Goal: Task Accomplishment & Management: Complete application form

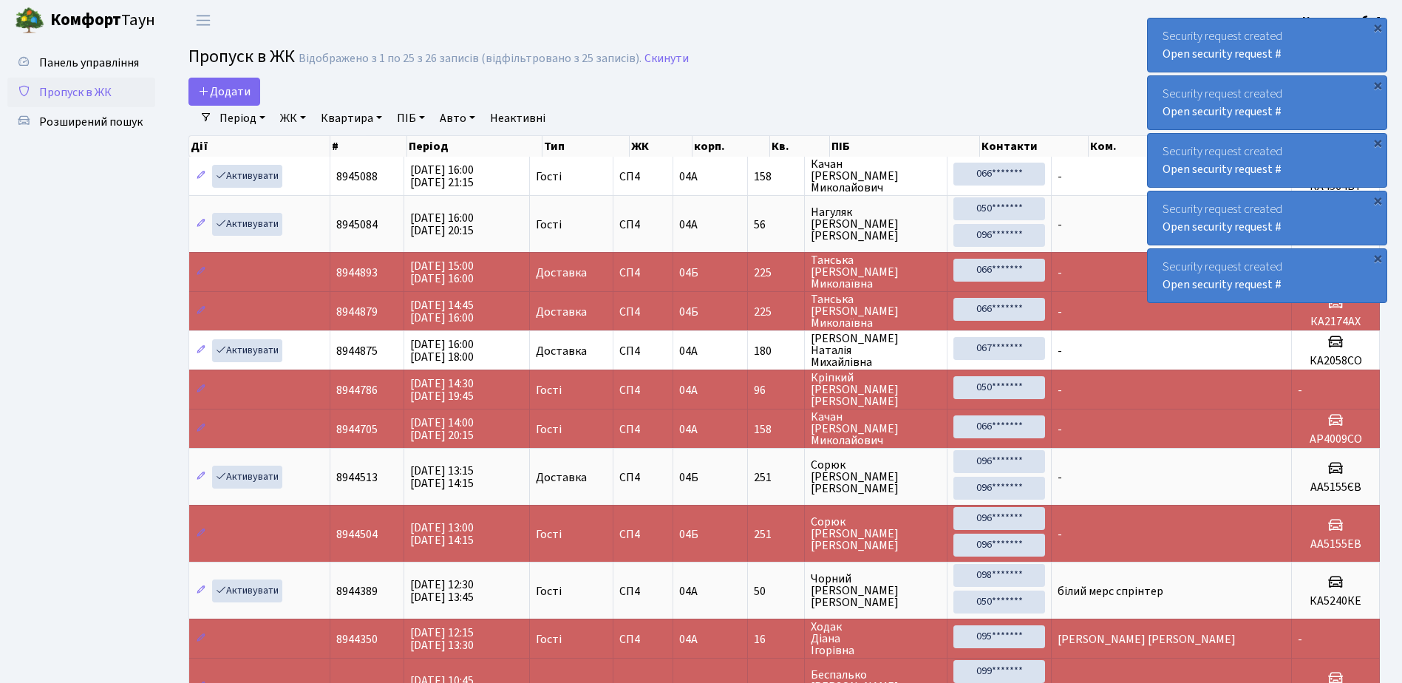
select select "25"
click at [228, 84] on span "Додати" at bounding box center [224, 92] width 52 height 16
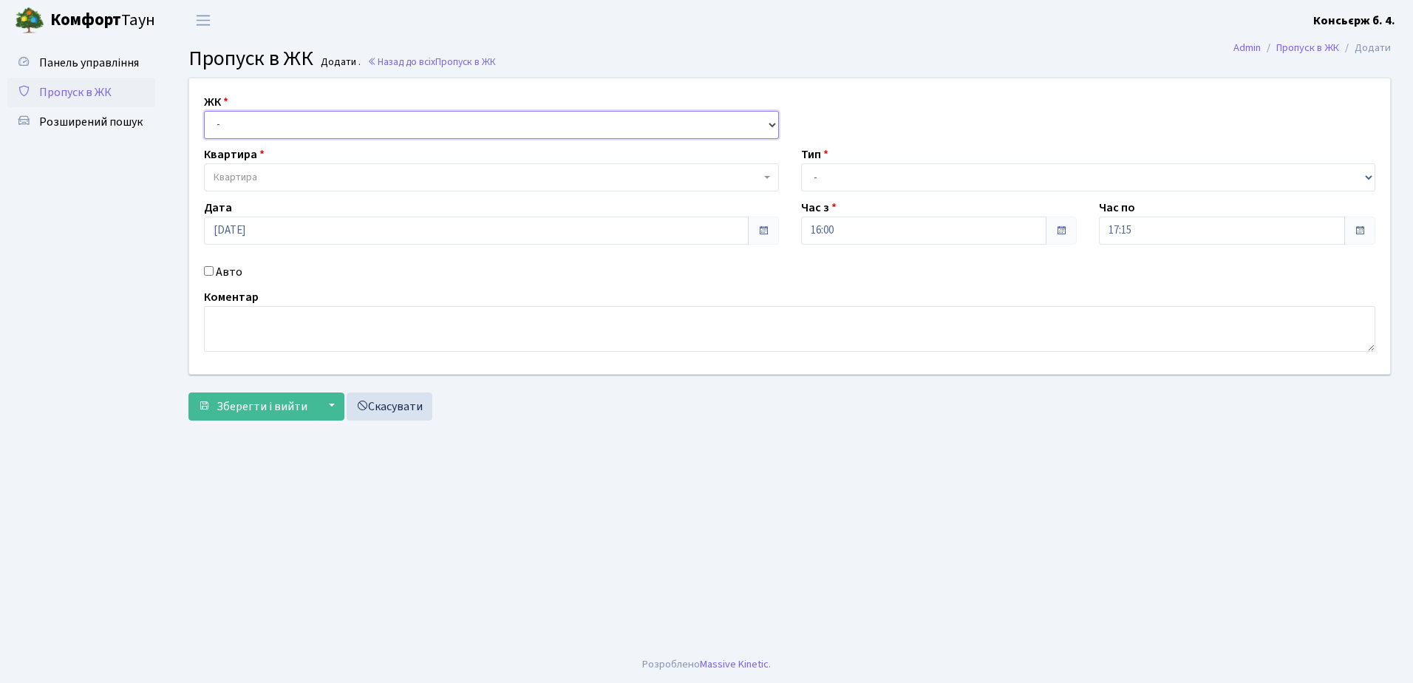
click at [276, 127] on select "- СП4, Столичне шосе, 5" at bounding box center [491, 125] width 575 height 28
select select "325"
click at [204, 111] on select "- [STREET_ADDRESS]" at bounding box center [491, 125] width 575 height 28
select select
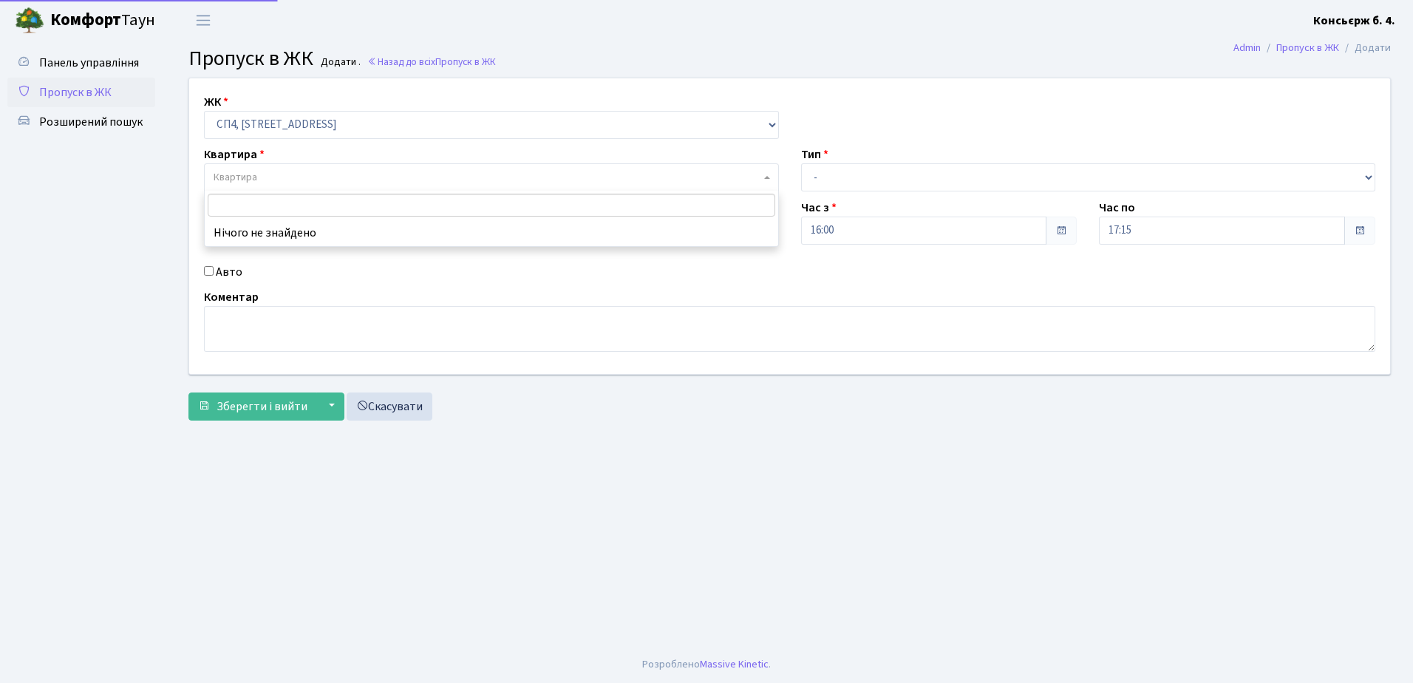
click at [284, 171] on span "Квартира" at bounding box center [487, 177] width 547 height 15
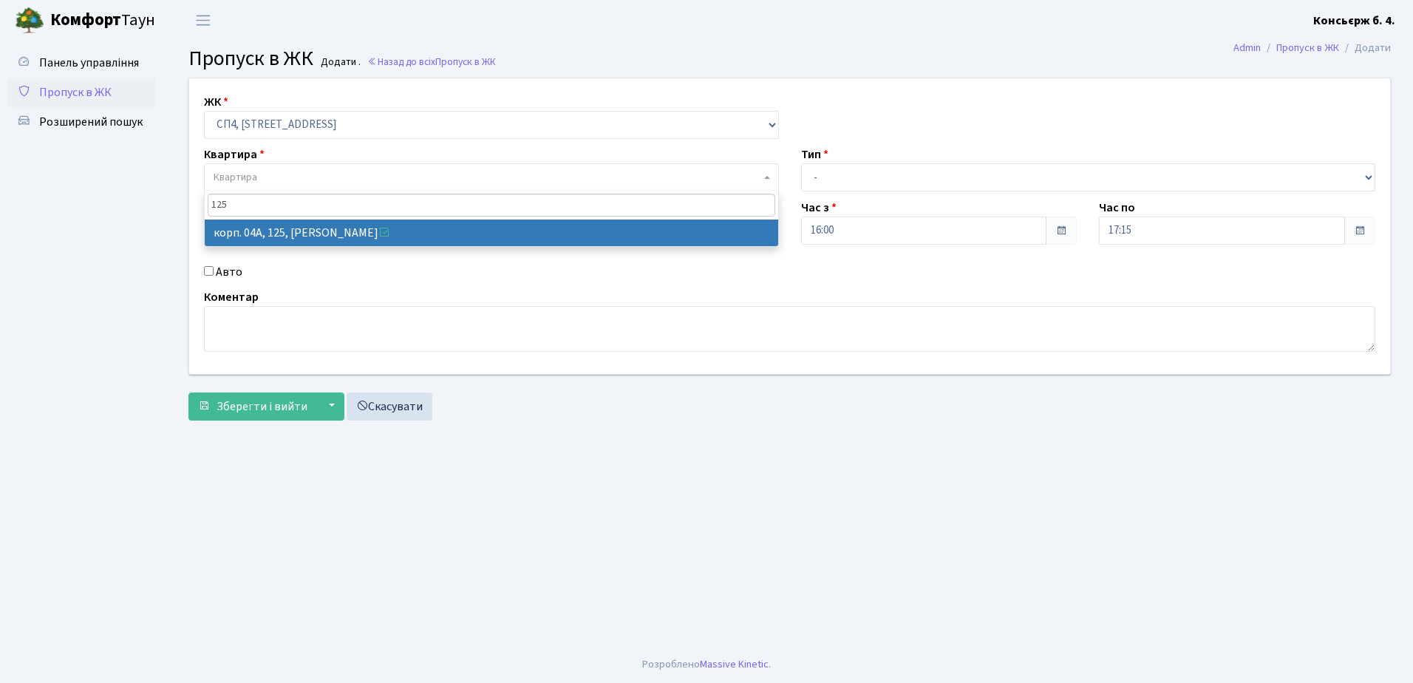
type input "125"
select select "21153"
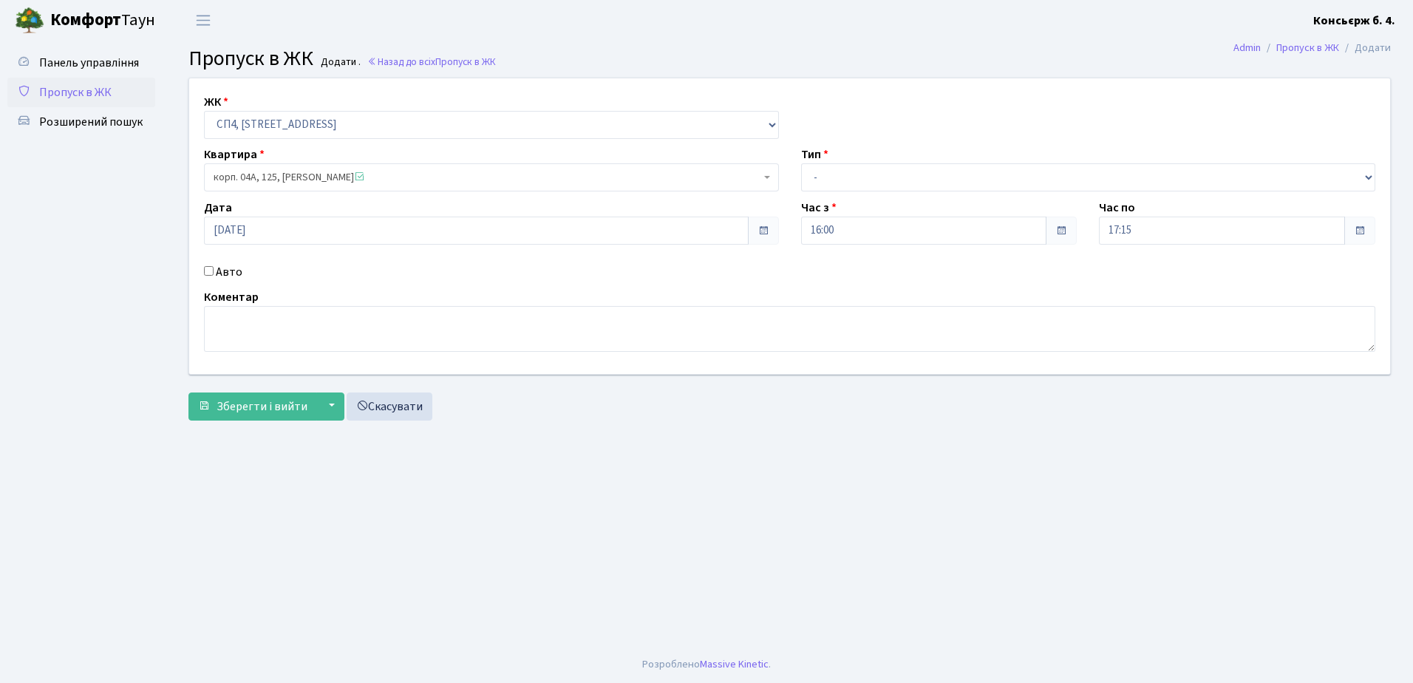
click at [208, 268] on input "Авто" at bounding box center [209, 271] width 10 height 10
checkbox input "true"
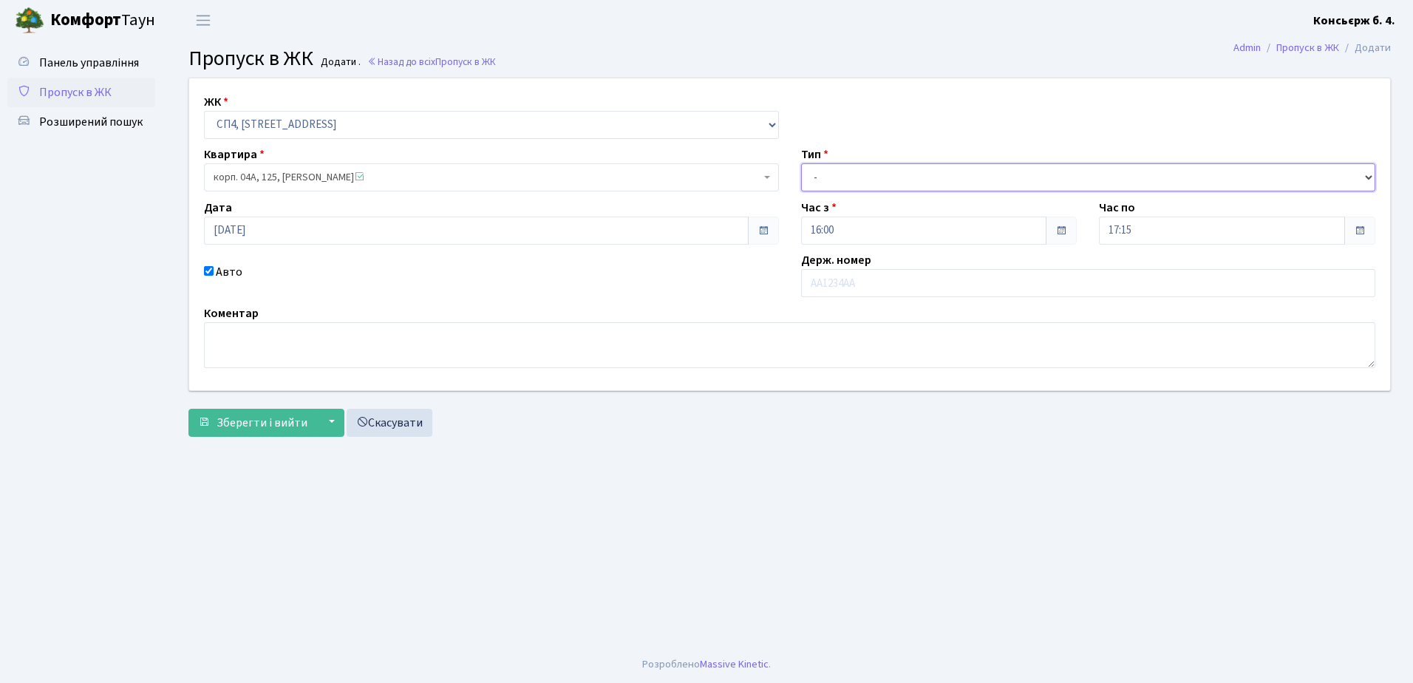
click at [872, 174] on select "- Доставка Таксі Гості Сервіс" at bounding box center [1088, 177] width 575 height 28
select select "18"
click at [801, 163] on select "- Доставка Таксі Гості Сервіс" at bounding box center [1088, 177] width 575 height 28
click at [871, 277] on input "text" at bounding box center [1088, 283] width 575 height 28
type input "АІ2655ТВ"
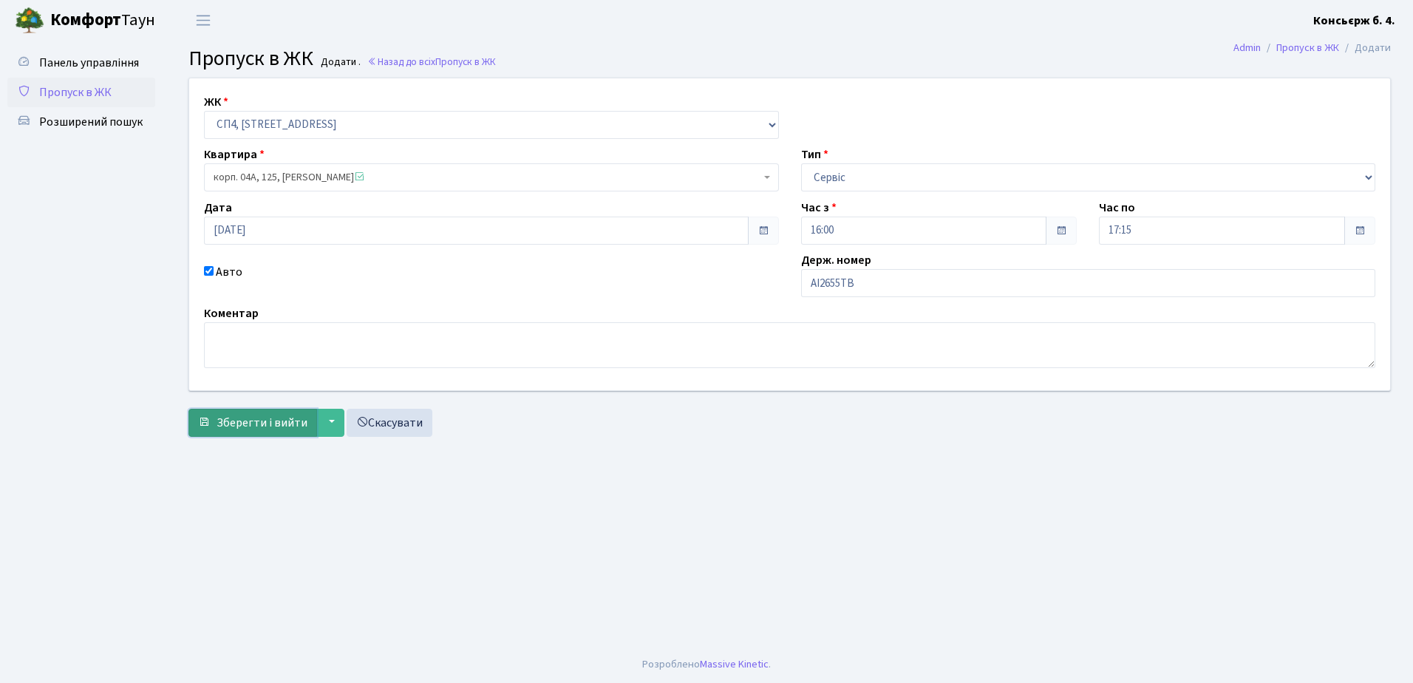
click at [269, 419] on span "Зберегти і вийти" at bounding box center [262, 423] width 91 height 16
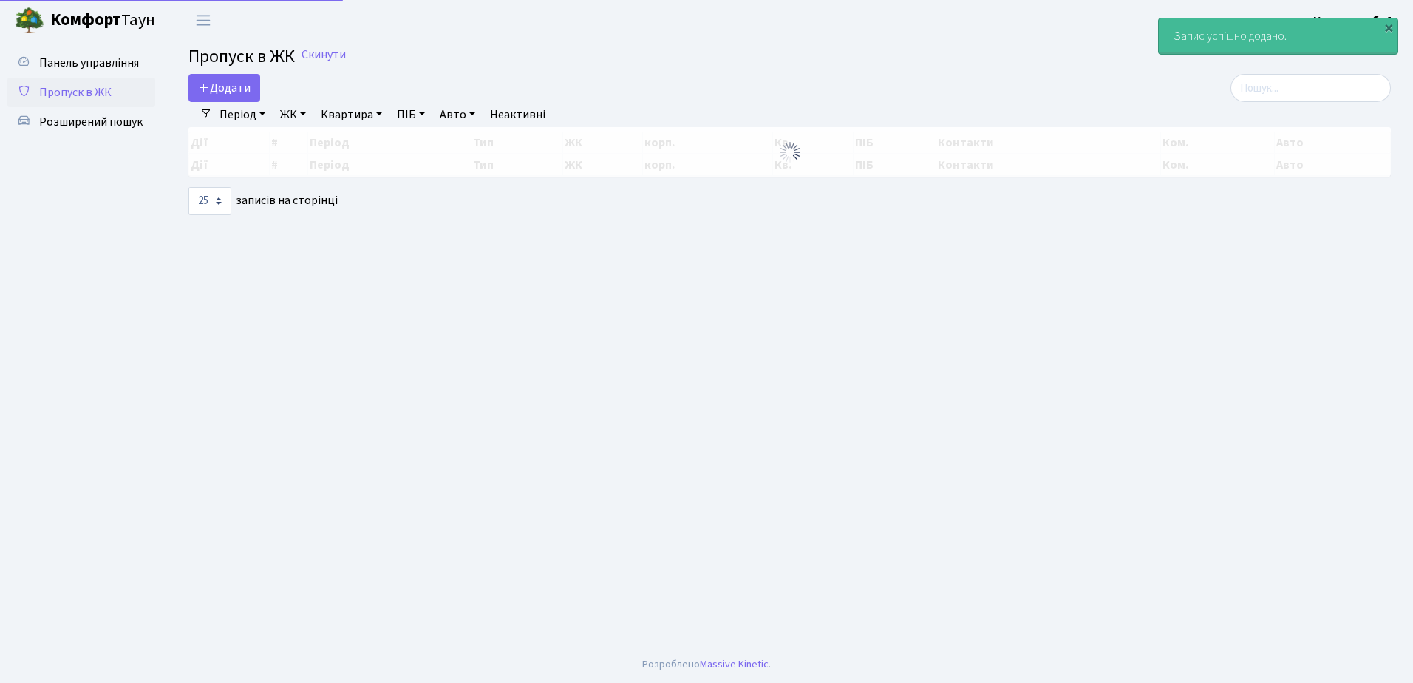
select select "25"
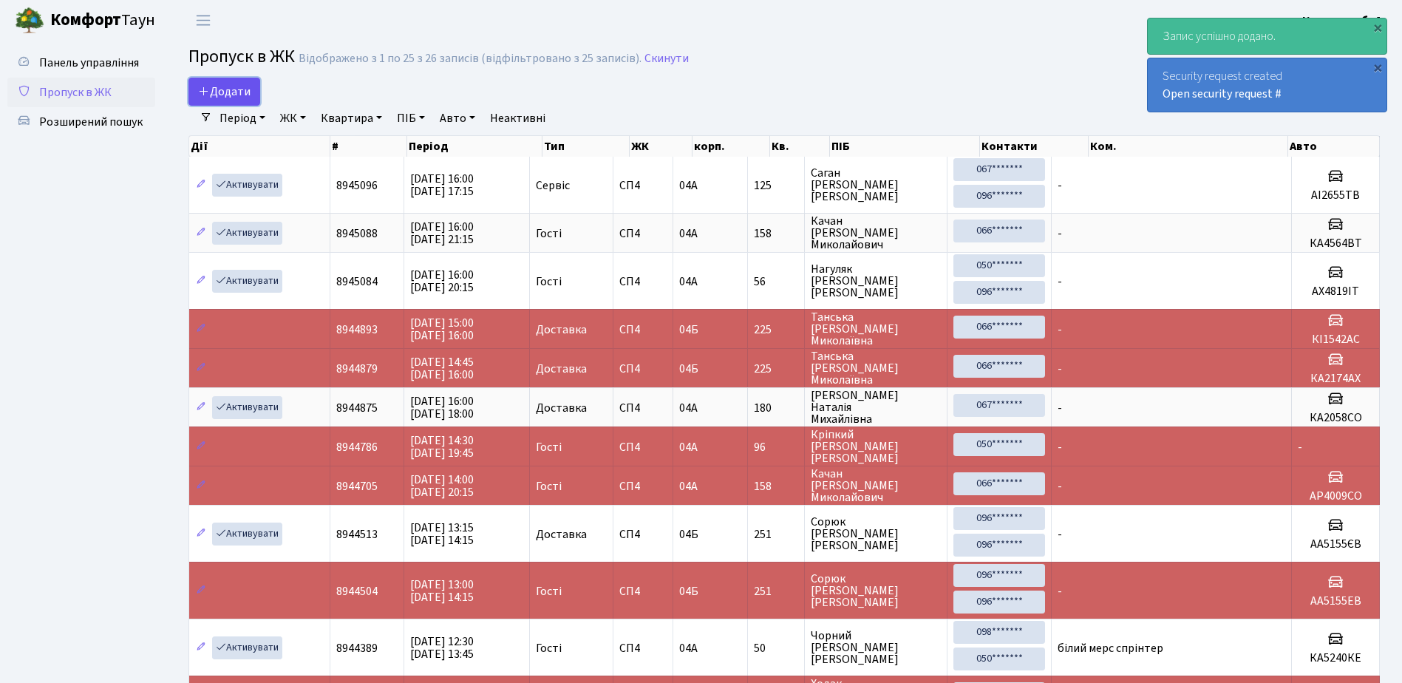
click at [225, 89] on span "Додати" at bounding box center [224, 92] width 52 height 16
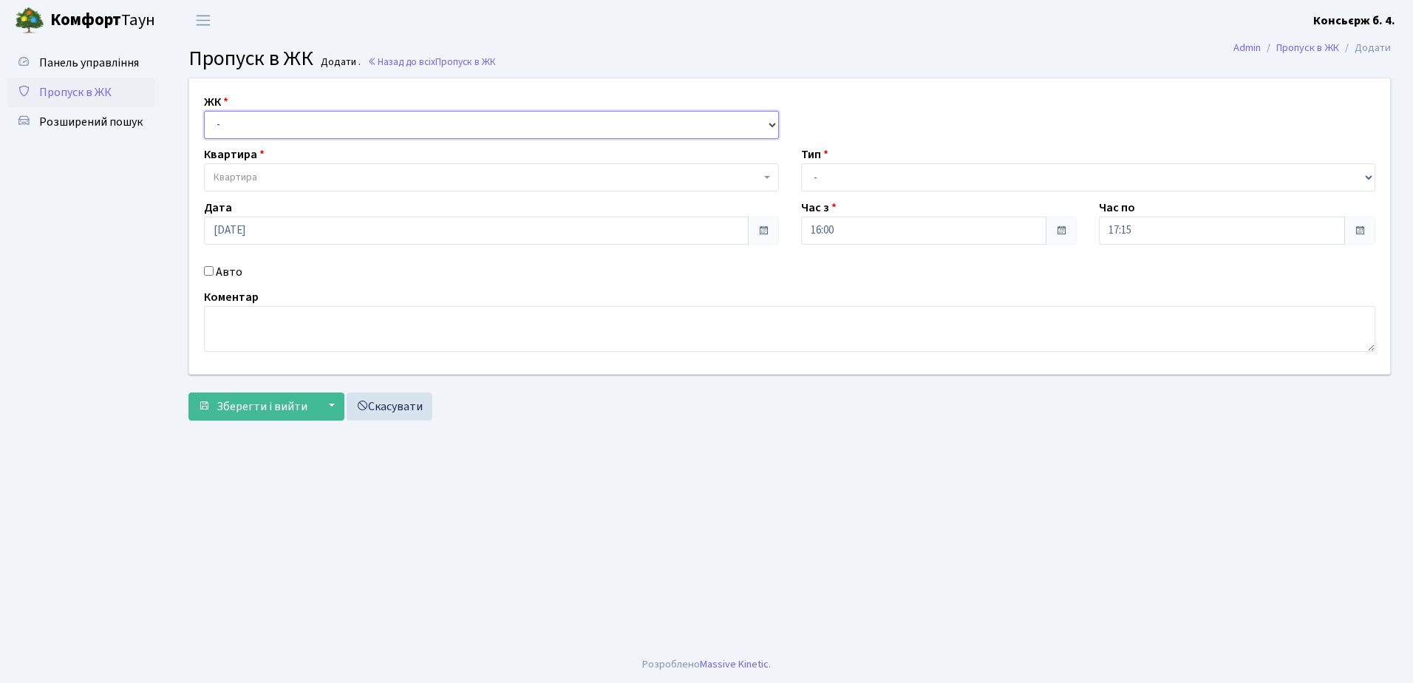
click at [312, 125] on select "- [STREET_ADDRESS]" at bounding box center [491, 125] width 575 height 28
select select "325"
click at [204, 111] on select "- СП4, Столичне шосе, 5" at bounding box center [491, 125] width 575 height 28
select select
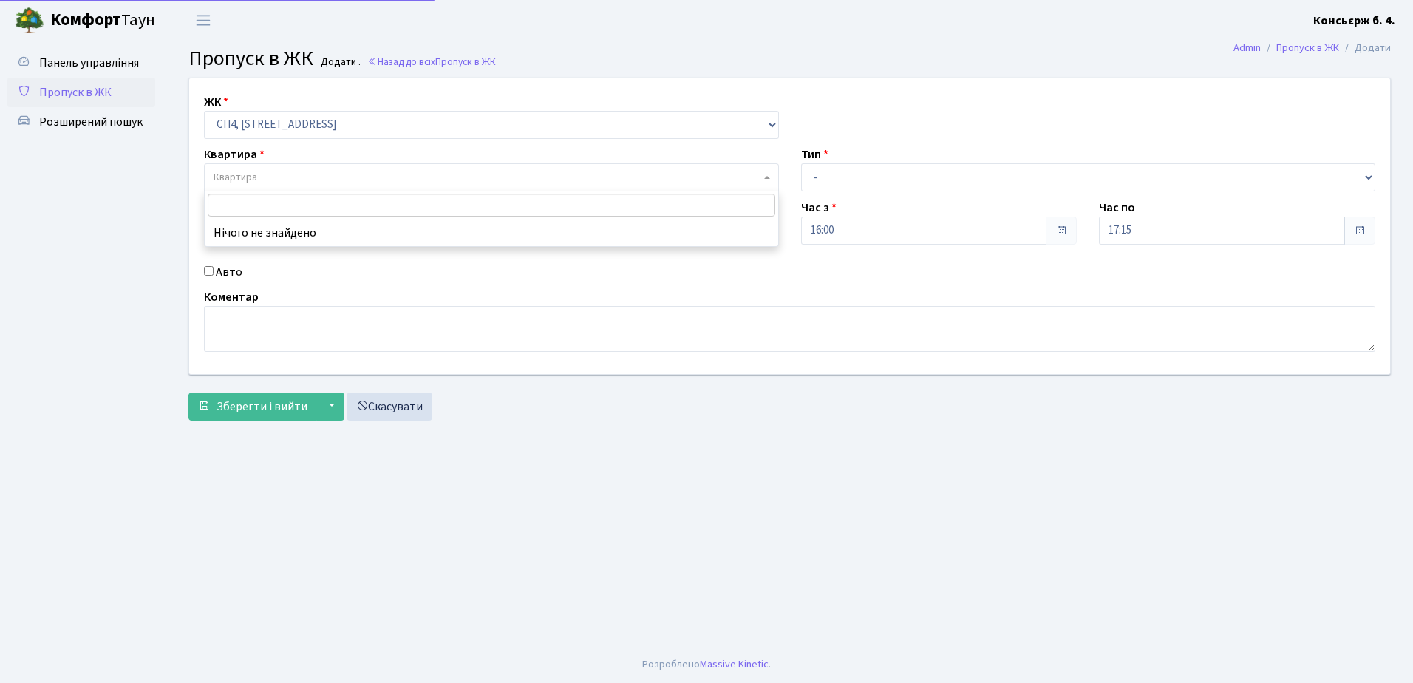
click at [305, 174] on span "Квартира" at bounding box center [487, 177] width 547 height 15
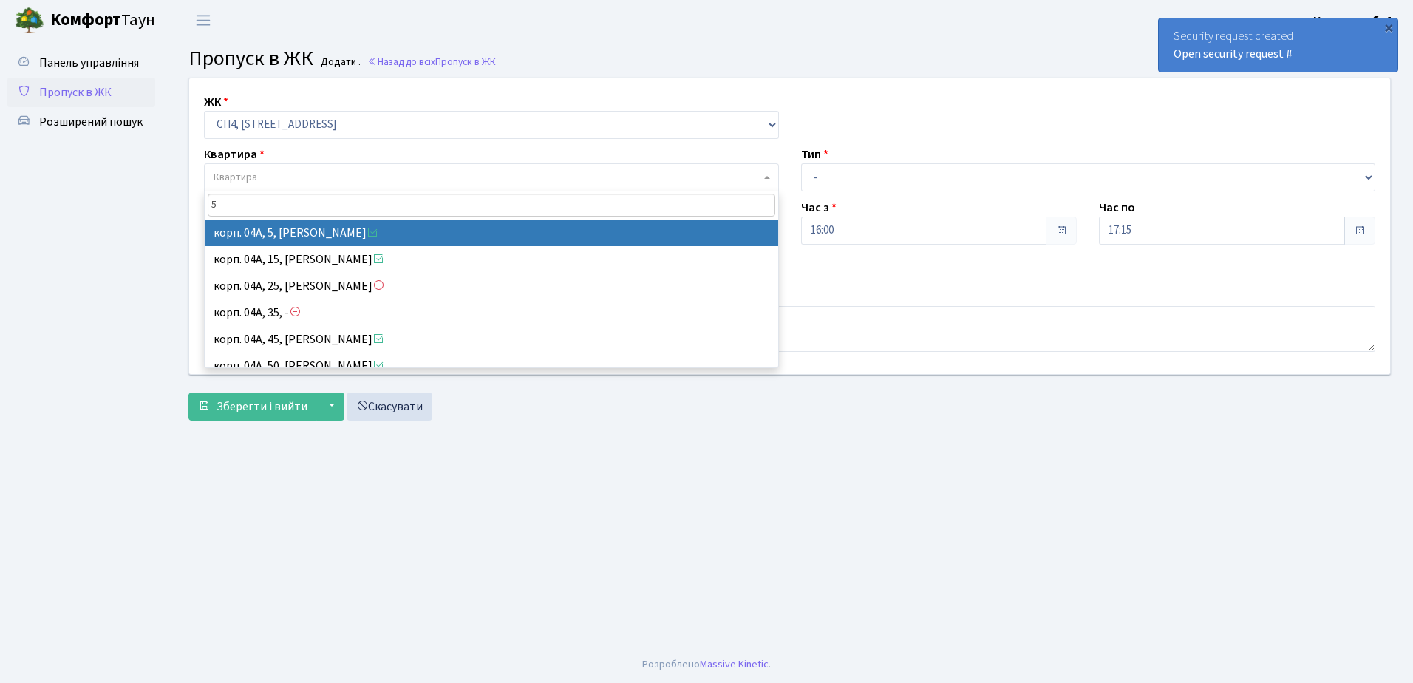
type input "5"
select select "21033"
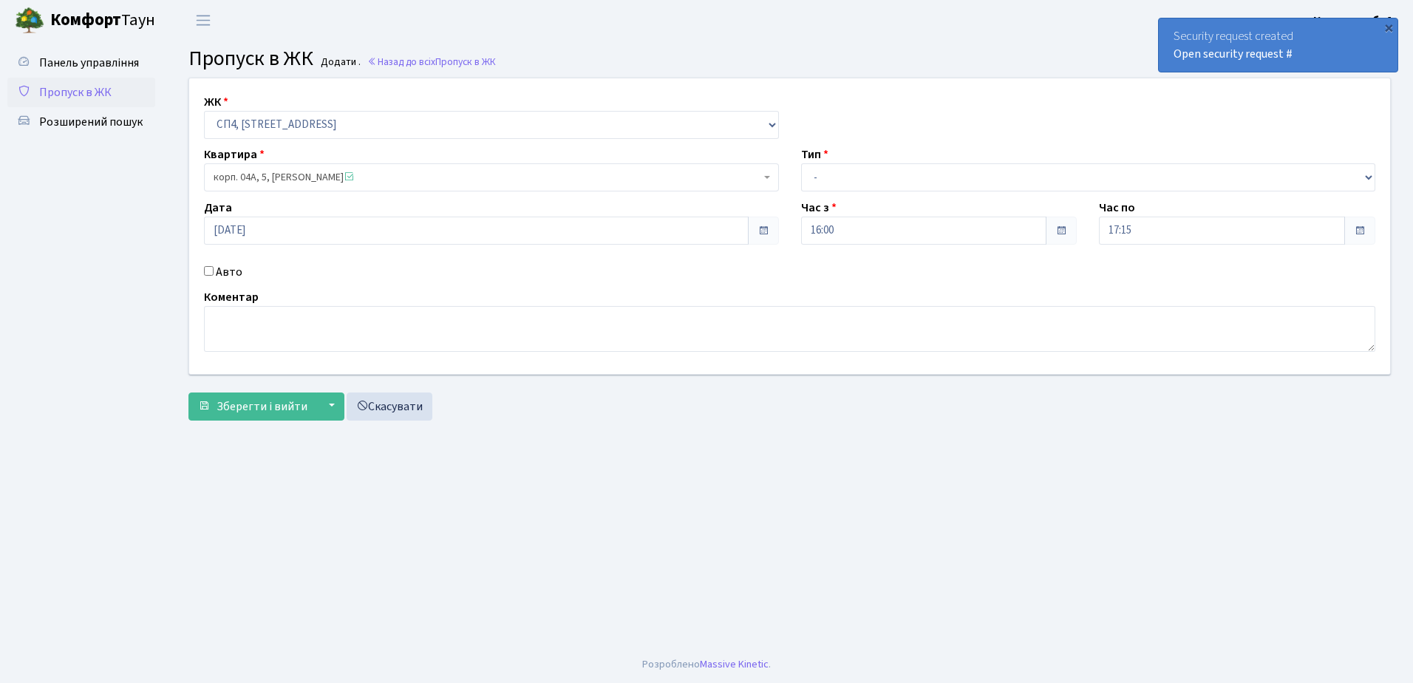
click at [208, 268] on input "Авто" at bounding box center [209, 271] width 10 height 10
checkbox input "true"
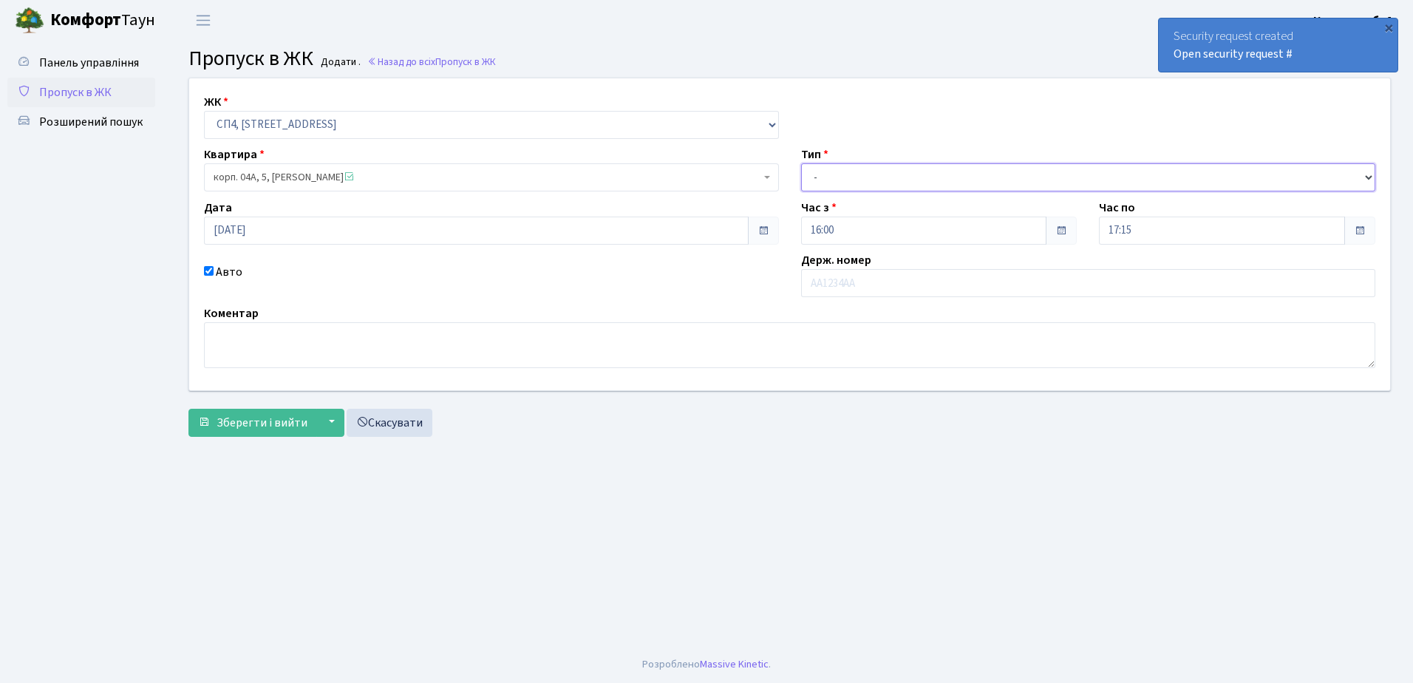
click at [898, 174] on select "- Доставка Таксі Гості Сервіс" at bounding box center [1088, 177] width 575 height 28
select select "18"
click at [801, 163] on select "- Доставка Таксі Гості Сервіс" at bounding box center [1088, 177] width 575 height 28
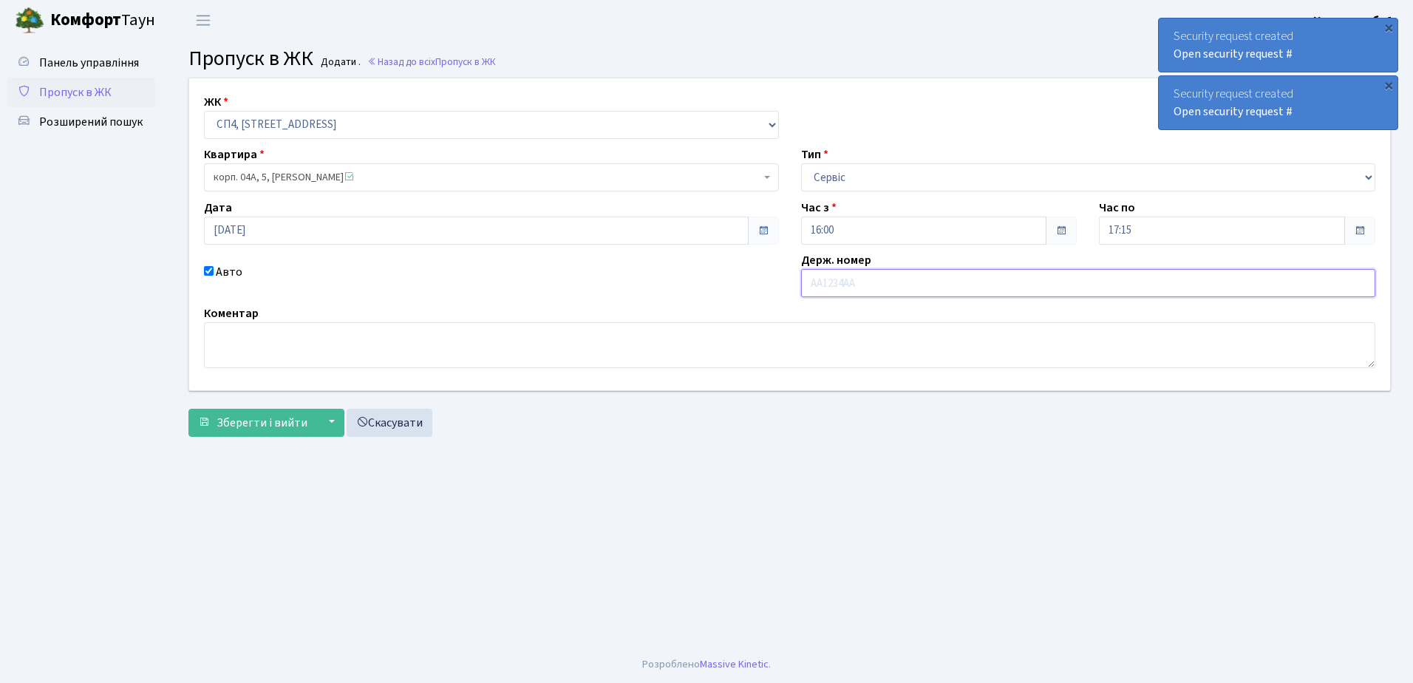
click at [882, 282] on input "text" at bounding box center [1088, 283] width 575 height 28
type input "АХ6137МТ"
click at [276, 418] on span "Зберегти і вийти" at bounding box center [262, 423] width 91 height 16
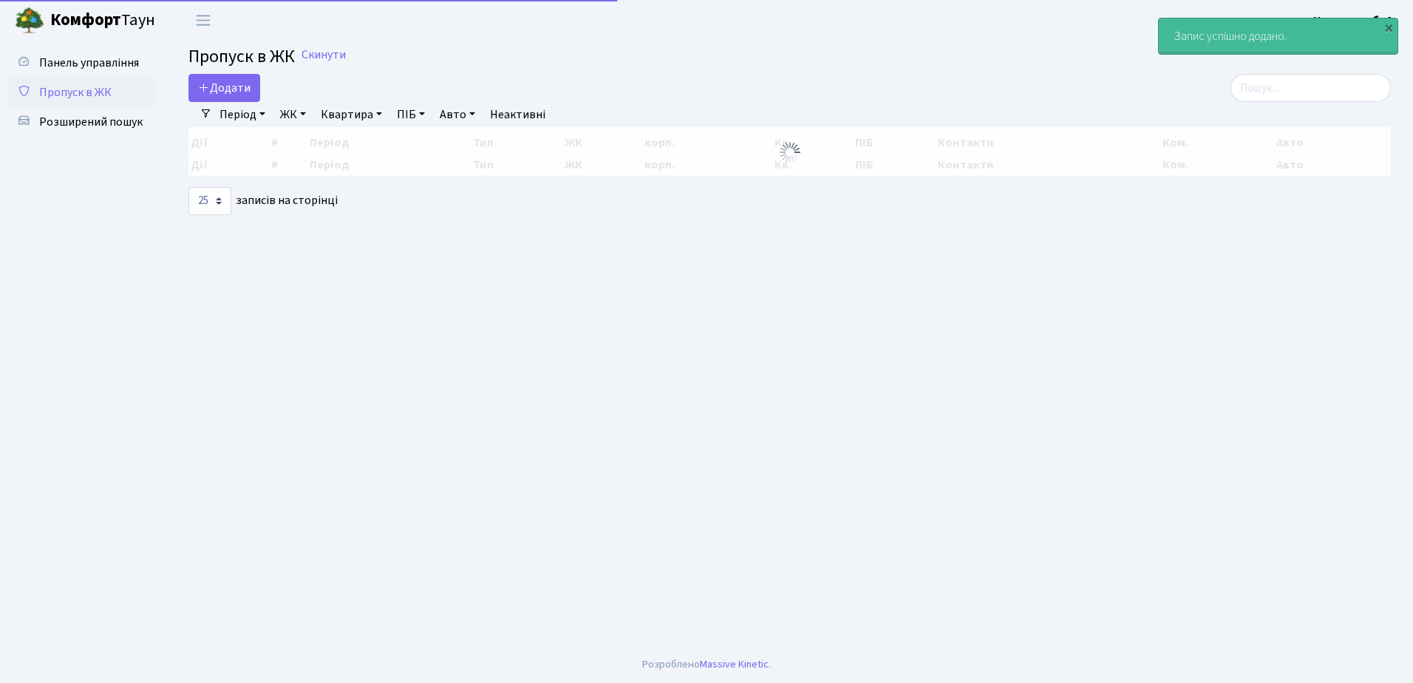
select select "25"
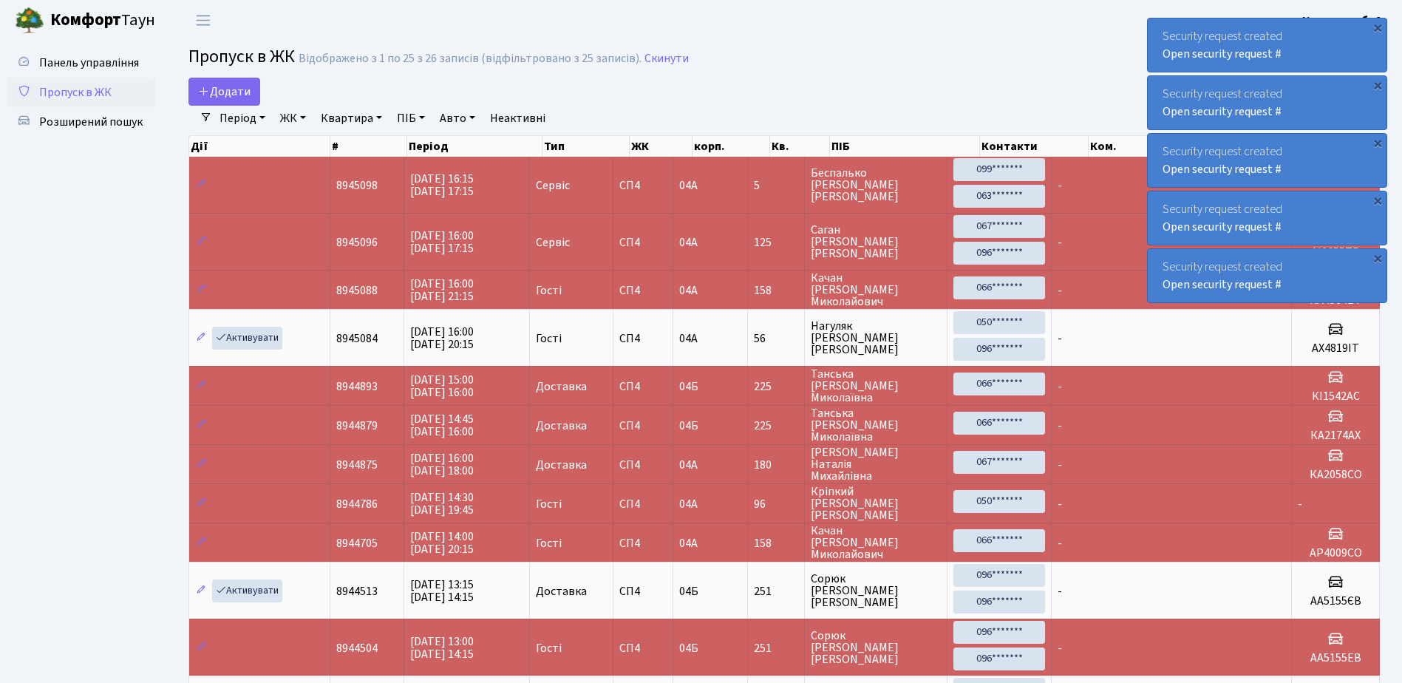
click at [1336, 29] on div "Security request created Open security request #" at bounding box center [1267, 44] width 239 height 53
click at [1338, 30] on div "Security request created Open security request #" at bounding box center [1267, 44] width 239 height 53
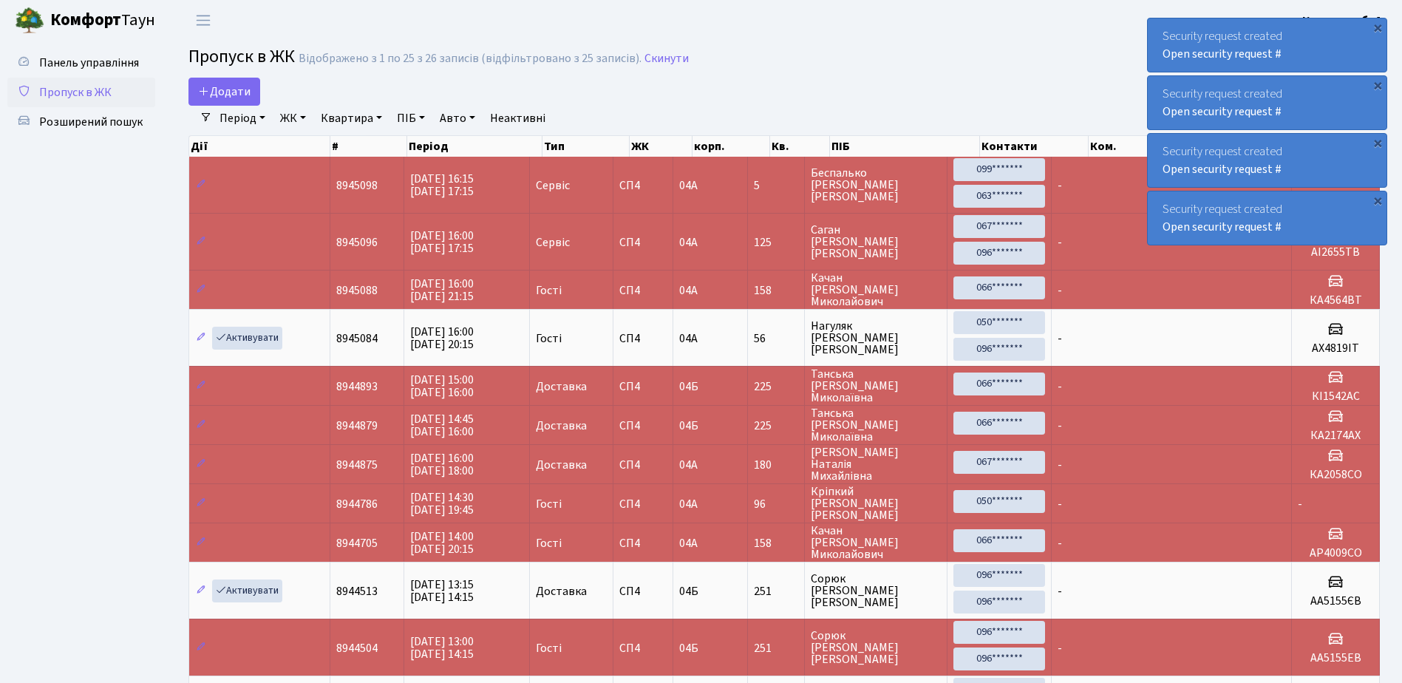
click at [1338, 30] on div "Security request created Open security request #" at bounding box center [1267, 44] width 239 height 53
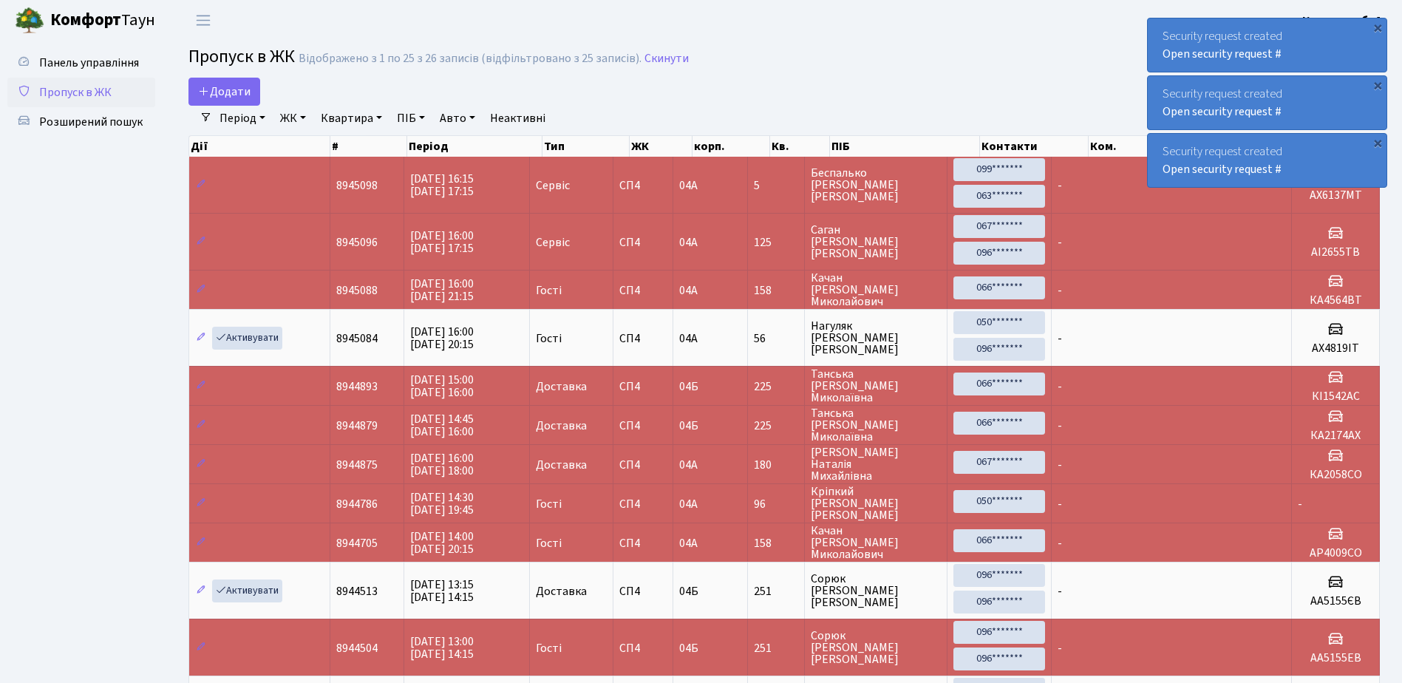
click at [1339, 30] on div "Security request created Open security request #" at bounding box center [1267, 44] width 239 height 53
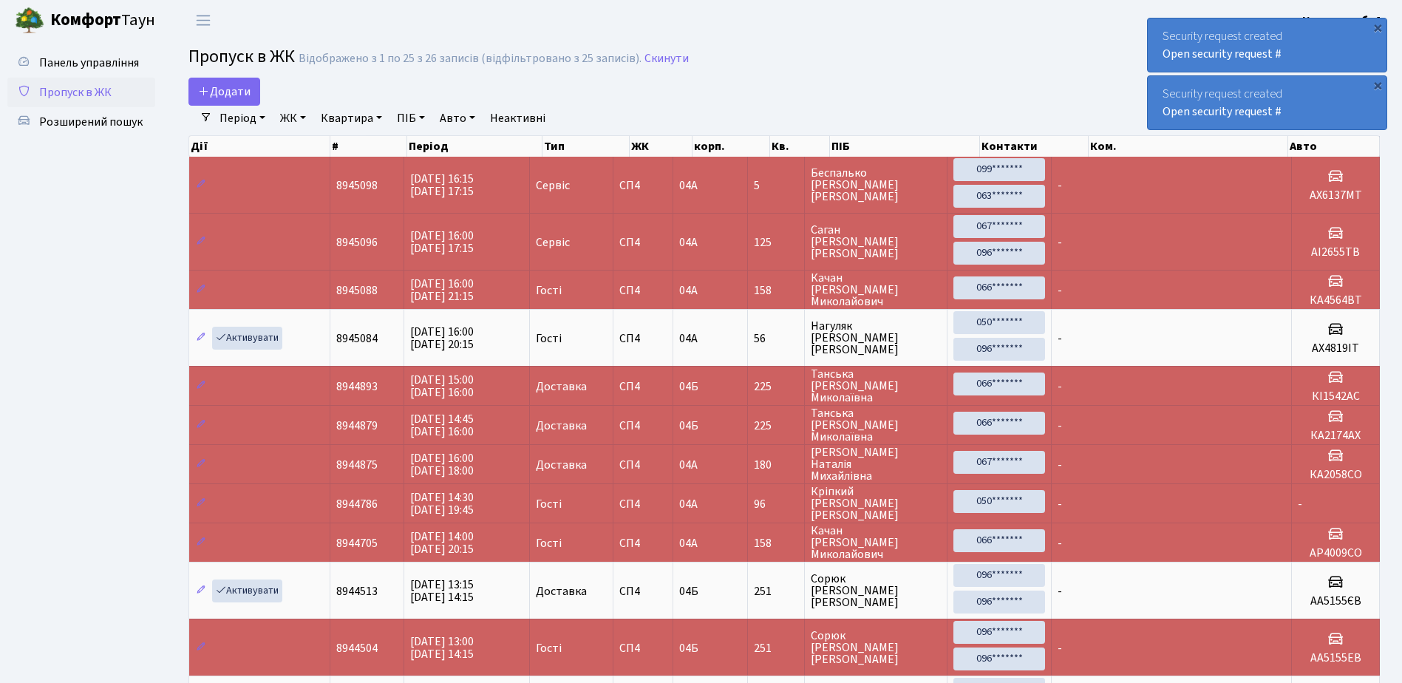
click at [1339, 30] on div "Security request created Open security request #" at bounding box center [1267, 44] width 239 height 53
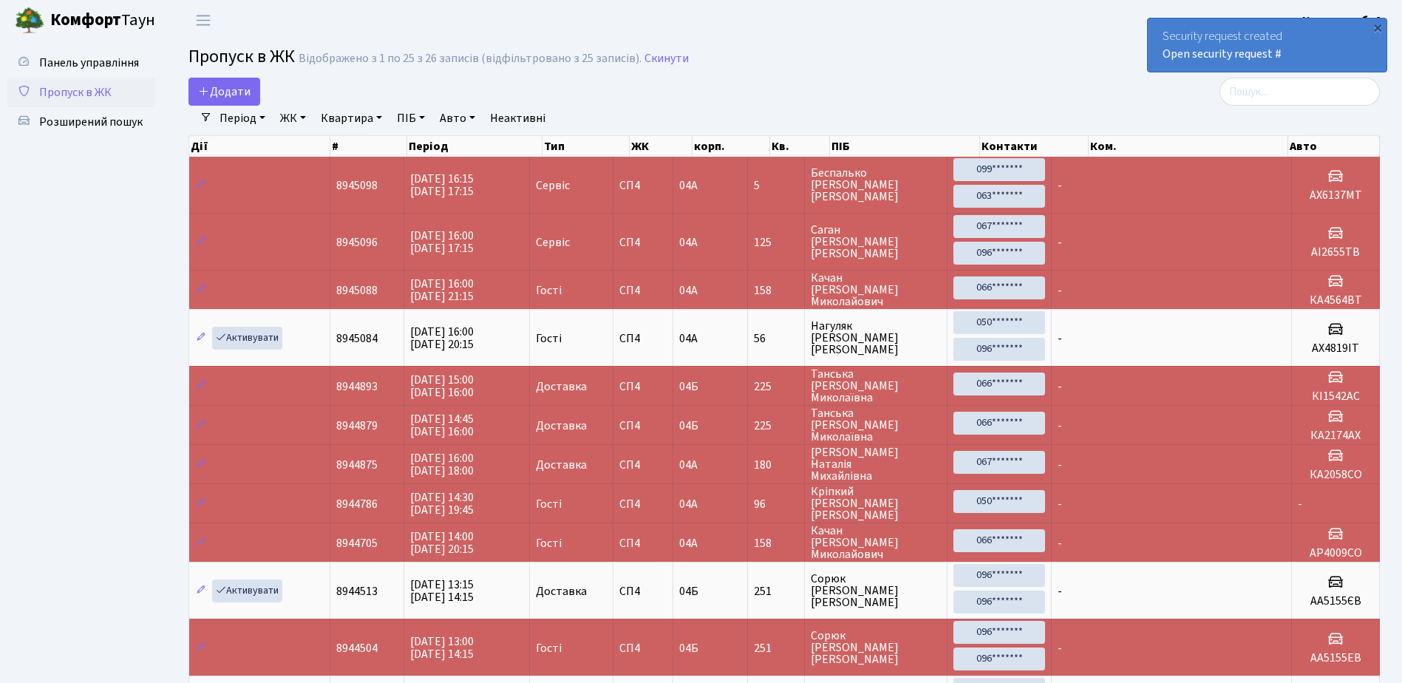
click at [1339, 30] on div "Security request created Open security request #" at bounding box center [1267, 44] width 239 height 53
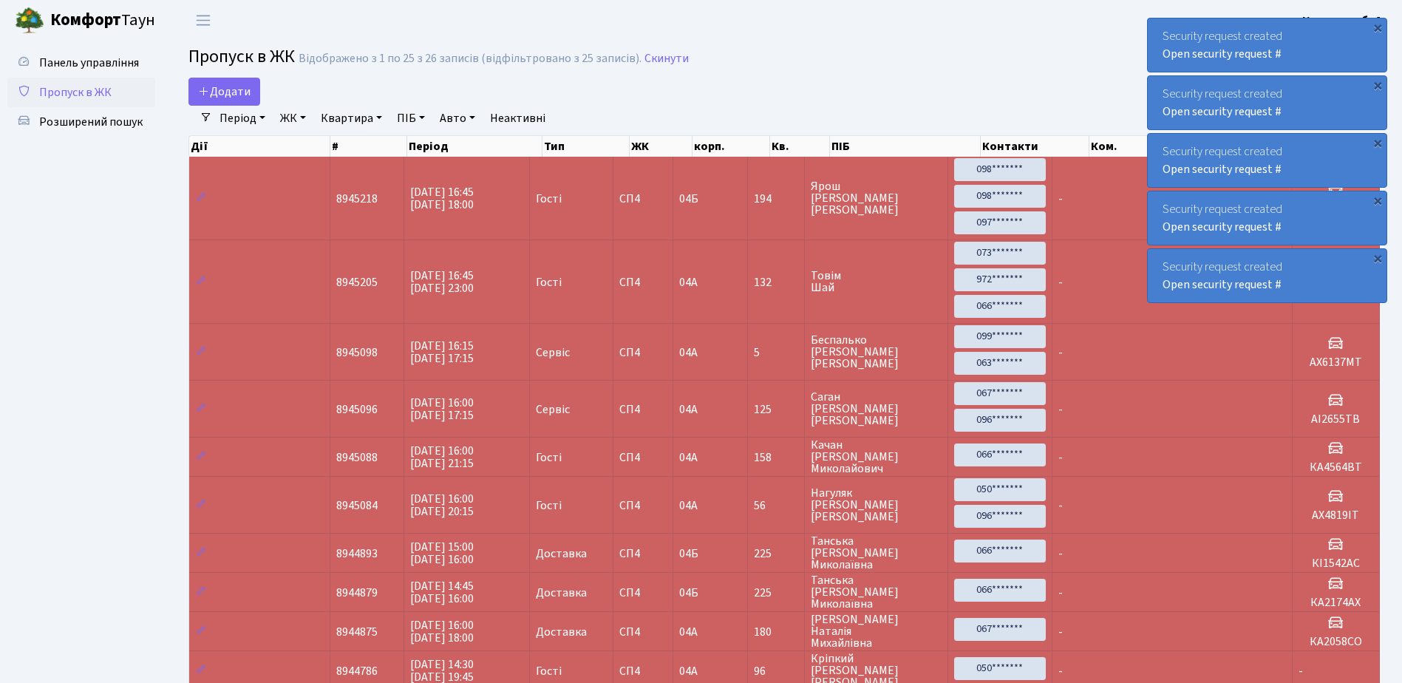
click at [1161, 24] on div "Security request created Open security request #" at bounding box center [1267, 44] width 239 height 53
click at [1160, 24] on div "Security request created Open security request #" at bounding box center [1267, 44] width 239 height 53
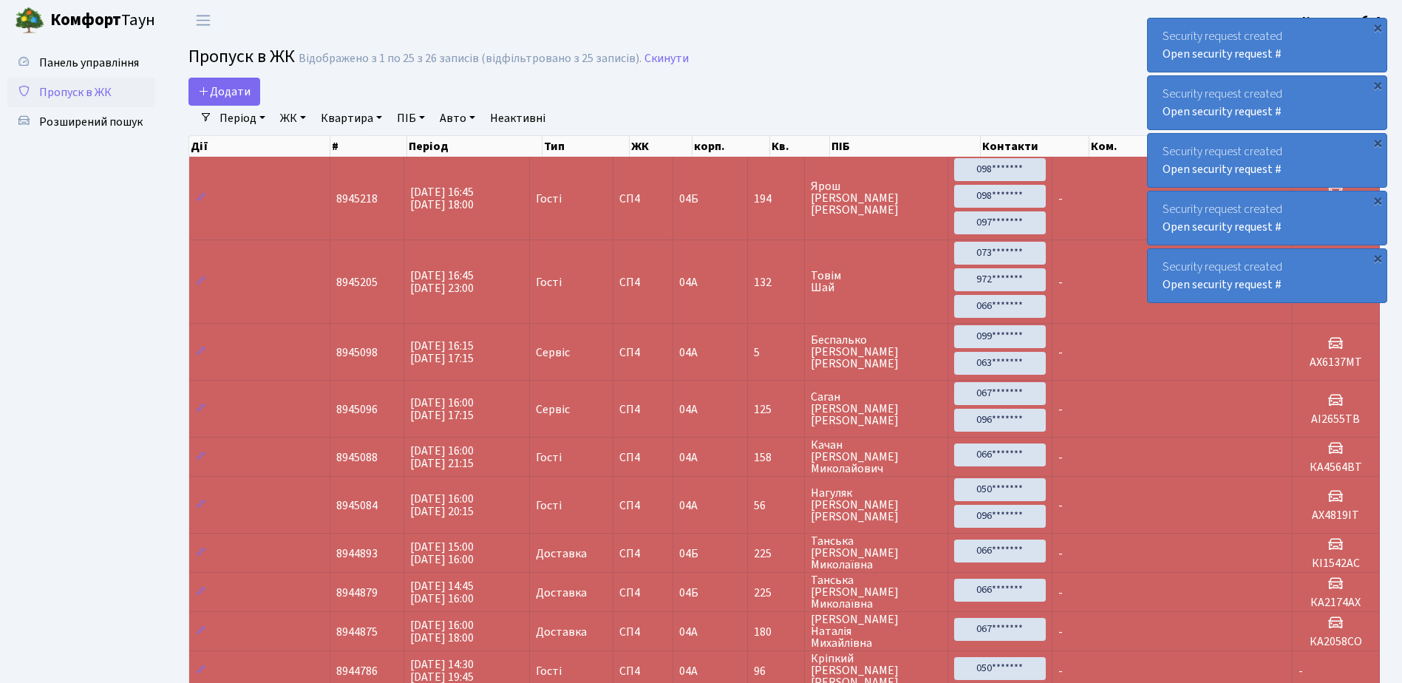
click at [1160, 24] on div "Security request created Open security request #" at bounding box center [1267, 44] width 239 height 53
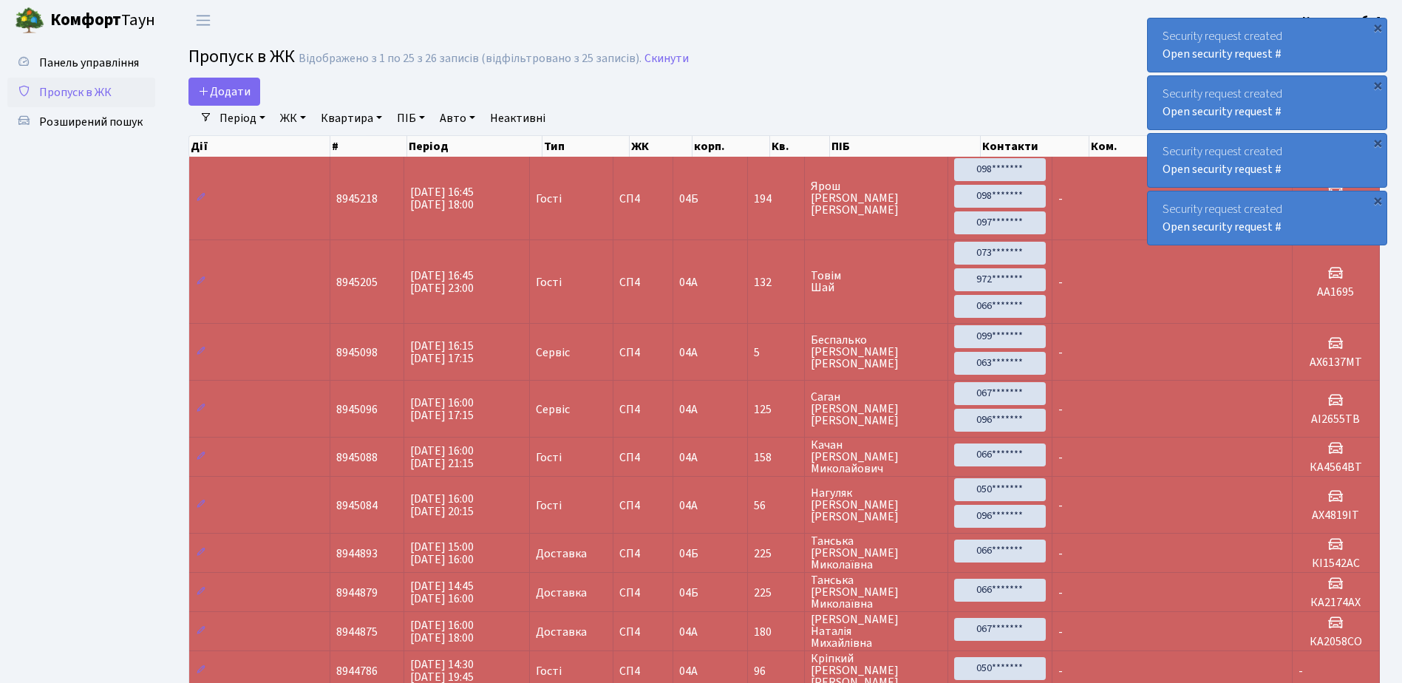
click at [1160, 24] on div "Security request created Open security request #" at bounding box center [1267, 44] width 239 height 53
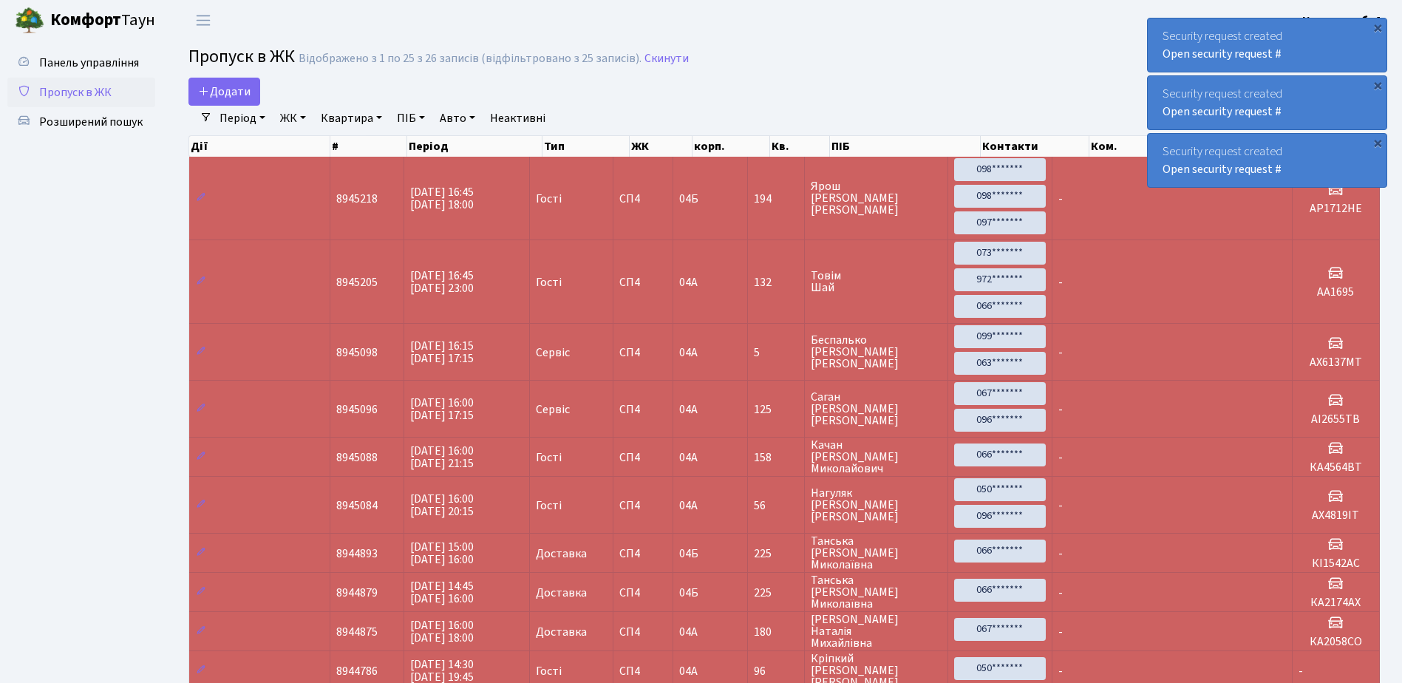
click at [1160, 24] on div "Security request created Open security request #" at bounding box center [1267, 44] width 239 height 53
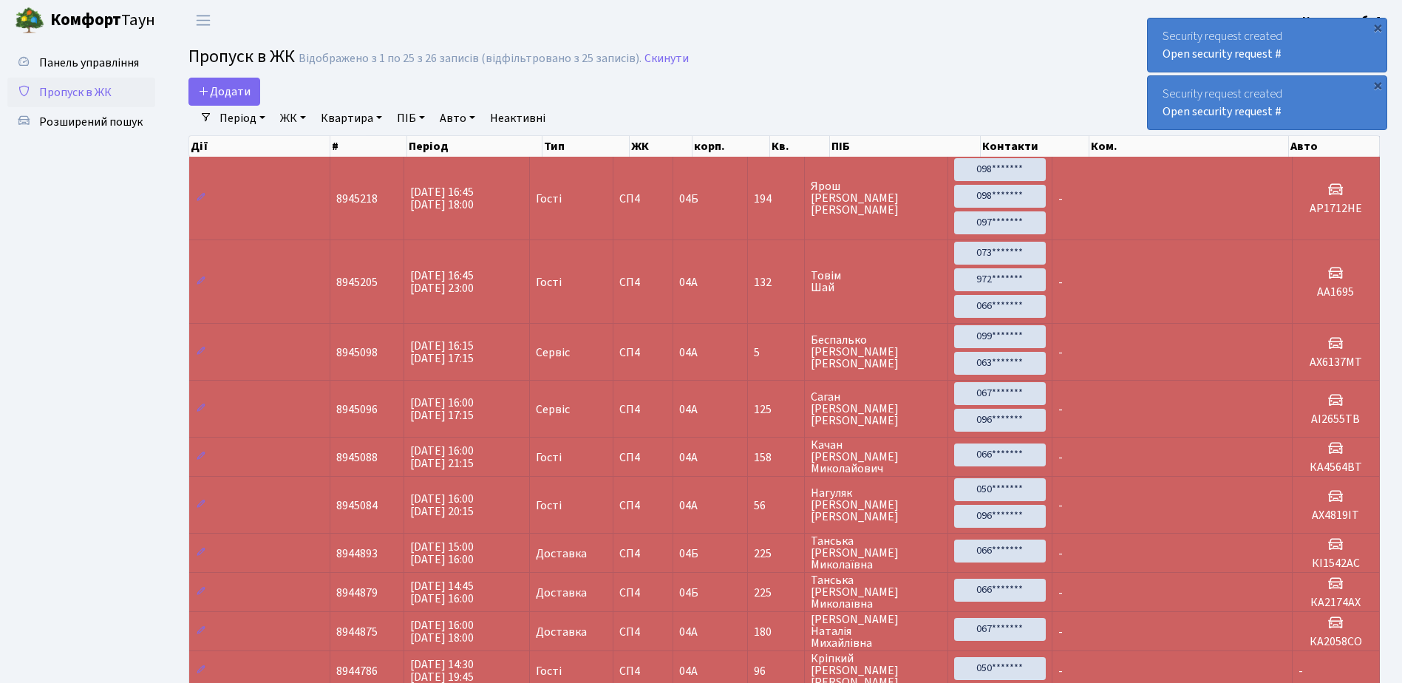
click at [1160, 24] on div "Security request created Open security request #" at bounding box center [1267, 44] width 239 height 53
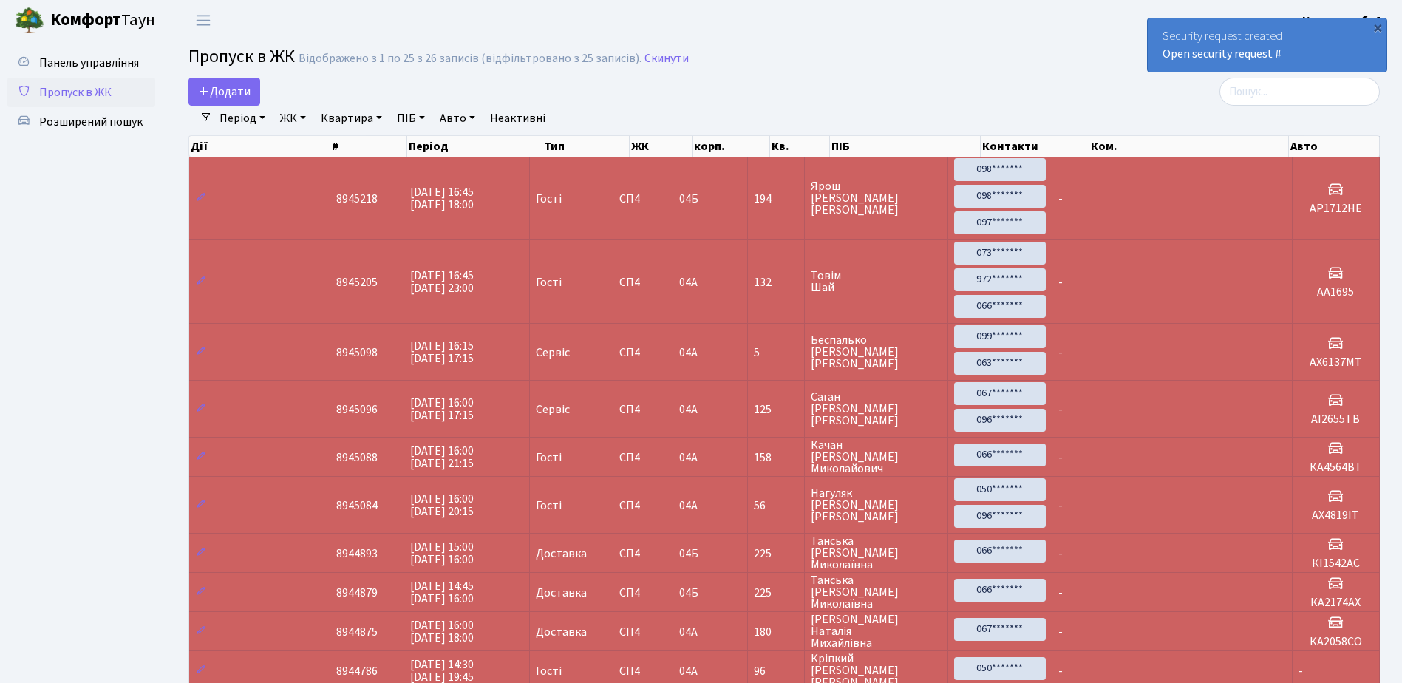
click at [1160, 24] on div "Security request created Open security request #" at bounding box center [1267, 44] width 239 height 53
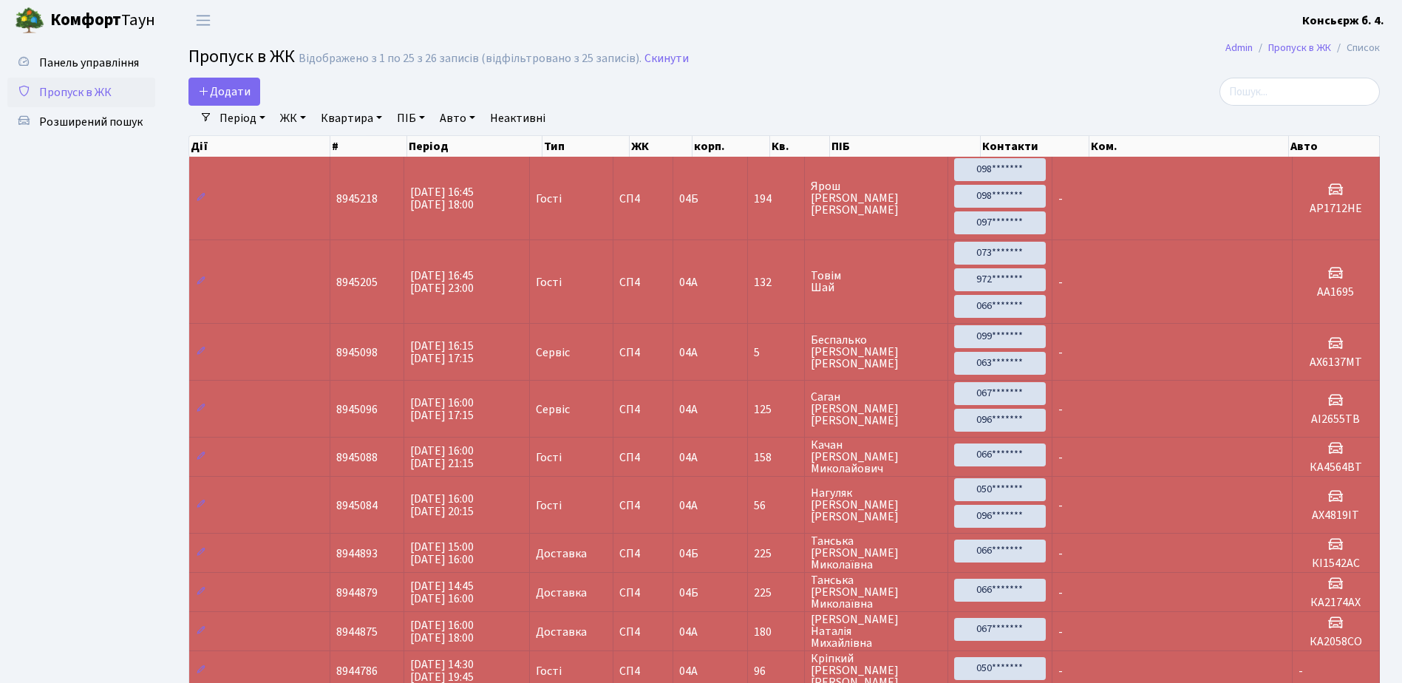
click at [1160, 24] on header "Комфорт Таун Консьєрж б. 4. Мій обліковий запис Вийти" at bounding box center [701, 20] width 1402 height 41
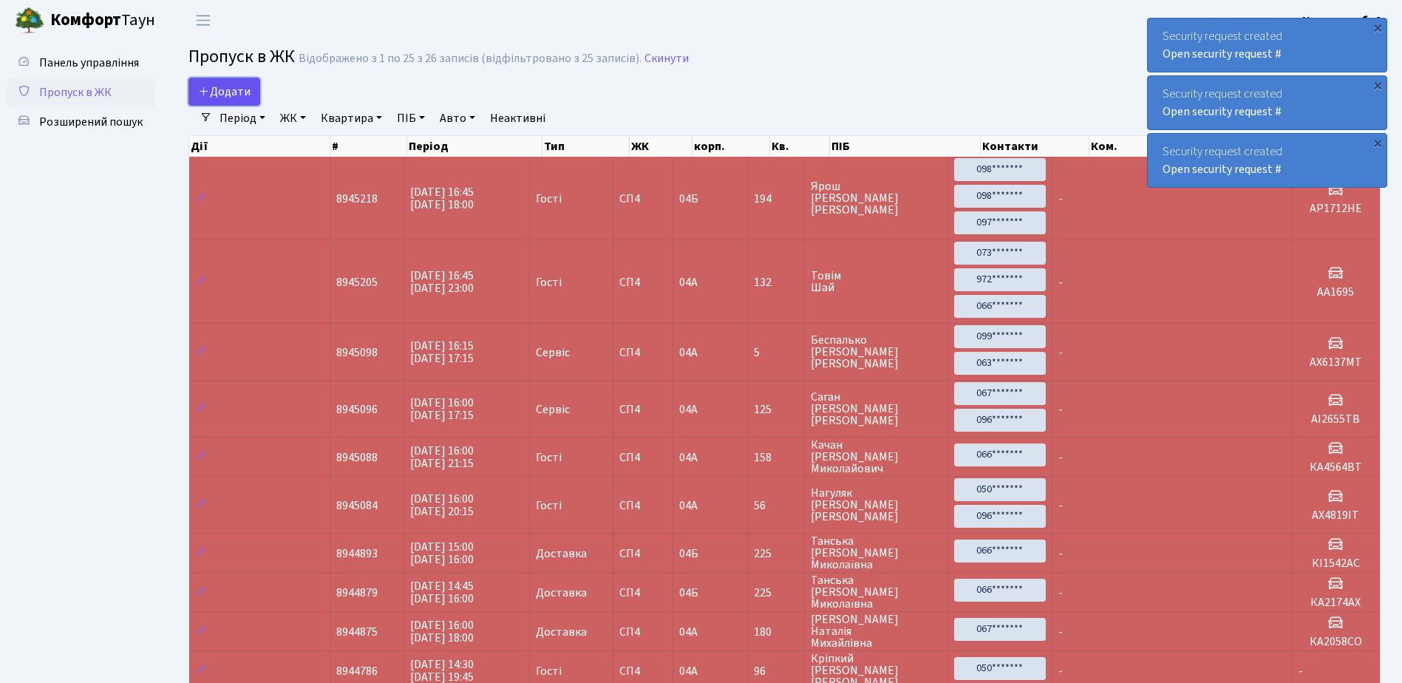
click at [218, 84] on span "Додати" at bounding box center [224, 92] width 52 height 16
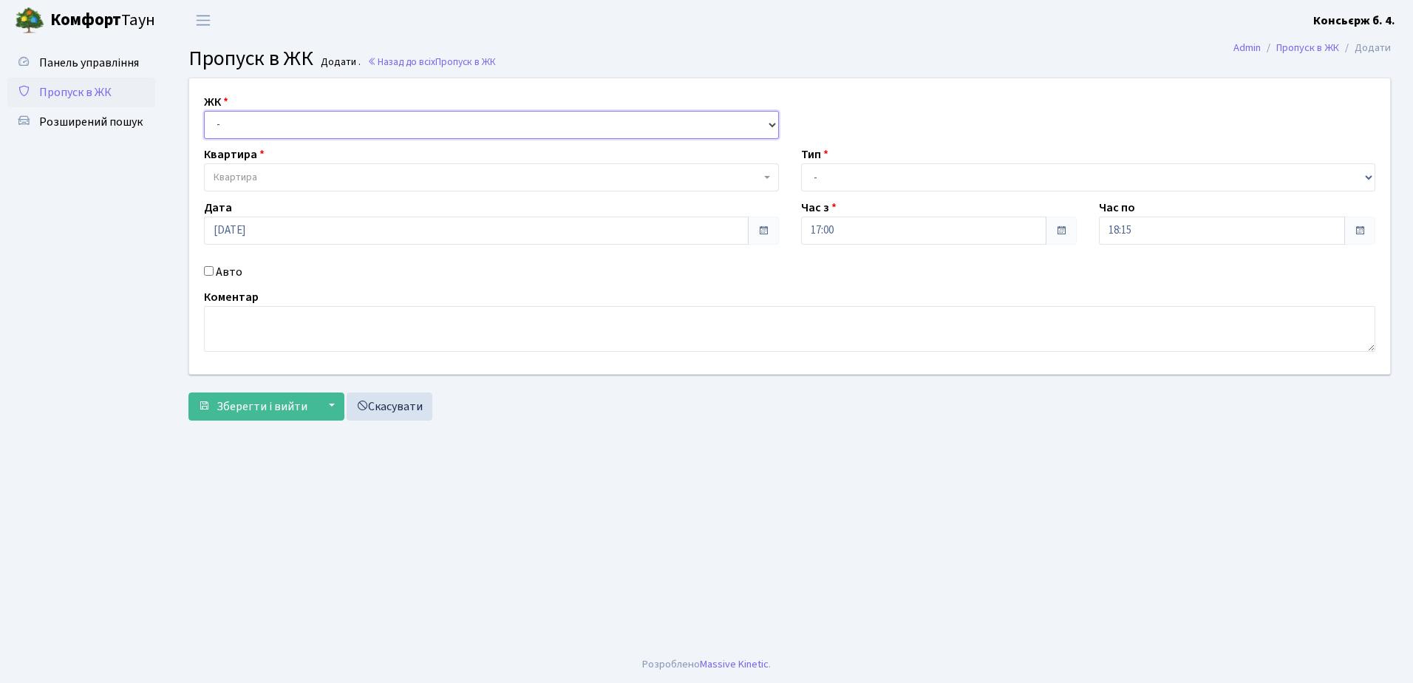
click at [291, 119] on select "- [STREET_ADDRESS]" at bounding box center [491, 125] width 575 height 28
select select "325"
click at [204, 111] on select "- [STREET_ADDRESS]" at bounding box center [491, 125] width 575 height 28
select select
click at [296, 169] on span "Квартира" at bounding box center [491, 177] width 575 height 28
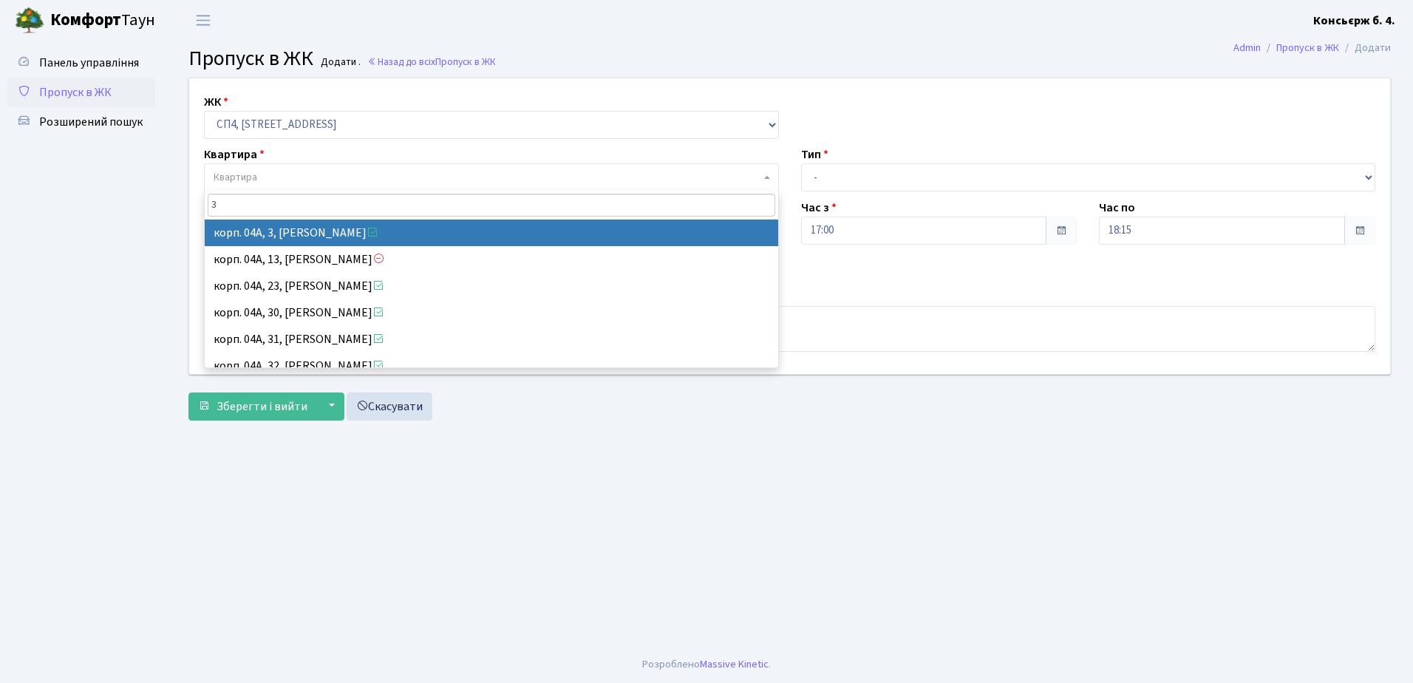
type input "3"
select select "21031"
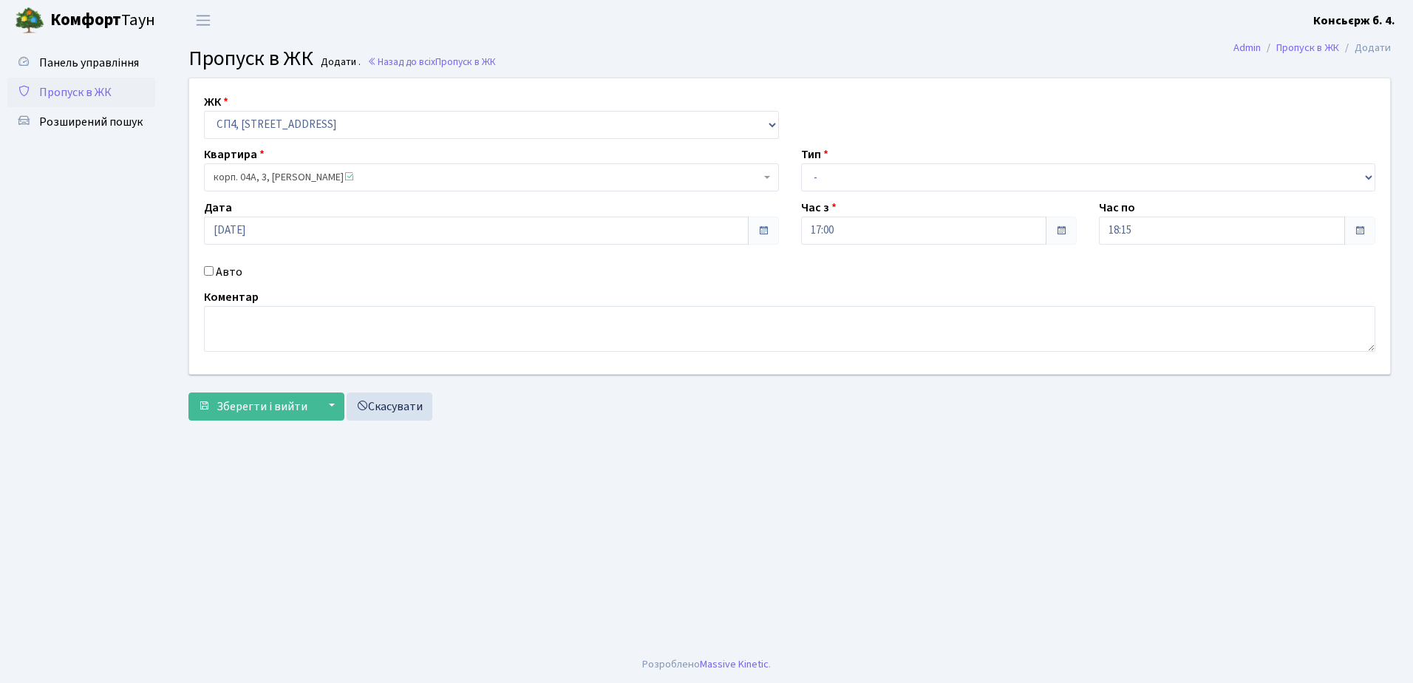
click at [208, 267] on input "Авто" at bounding box center [209, 271] width 10 height 10
checkbox input "true"
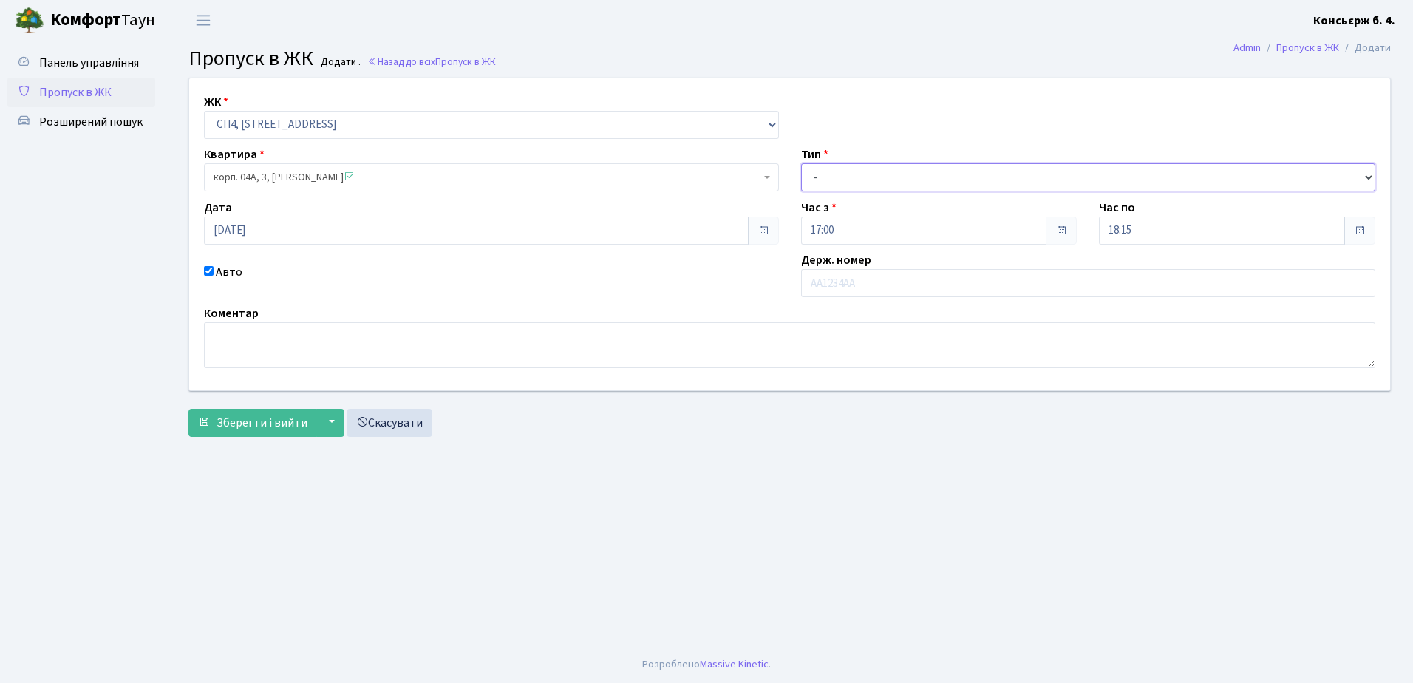
click at [936, 170] on select "- Доставка Таксі Гості Сервіс" at bounding box center [1088, 177] width 575 height 28
select select "1"
click at [801, 163] on select "- Доставка Таксі Гості Сервіс" at bounding box center [1088, 177] width 575 height 28
click at [902, 282] on input "text" at bounding box center [1088, 283] width 575 height 28
type input "АІ1160АТ"
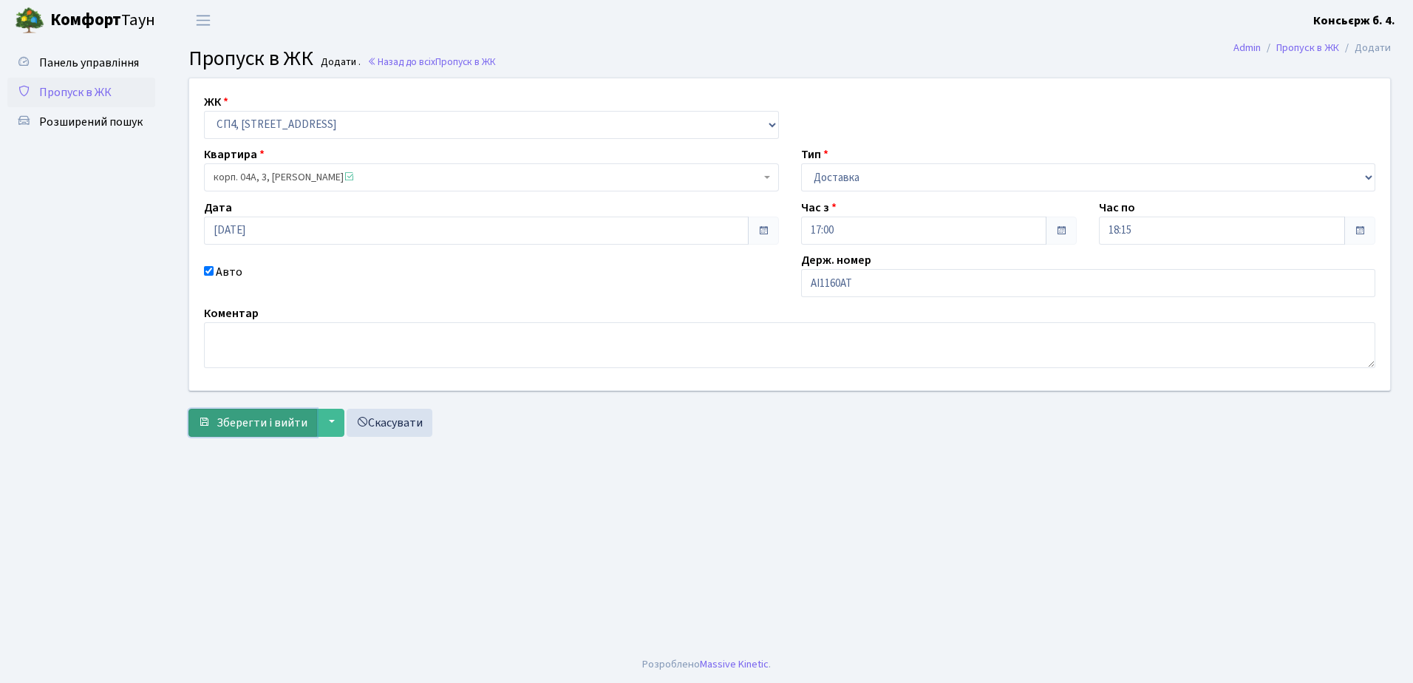
click at [251, 421] on span "Зберегти і вийти" at bounding box center [262, 423] width 91 height 16
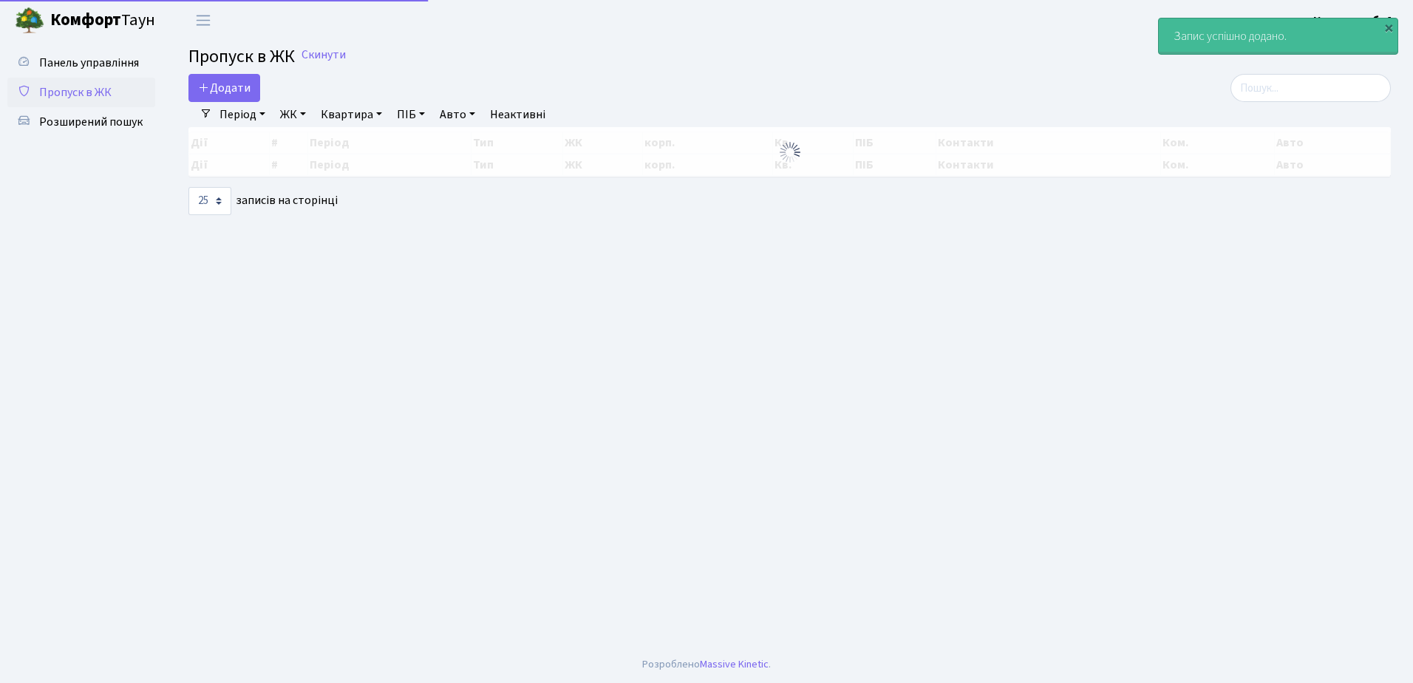
select select "25"
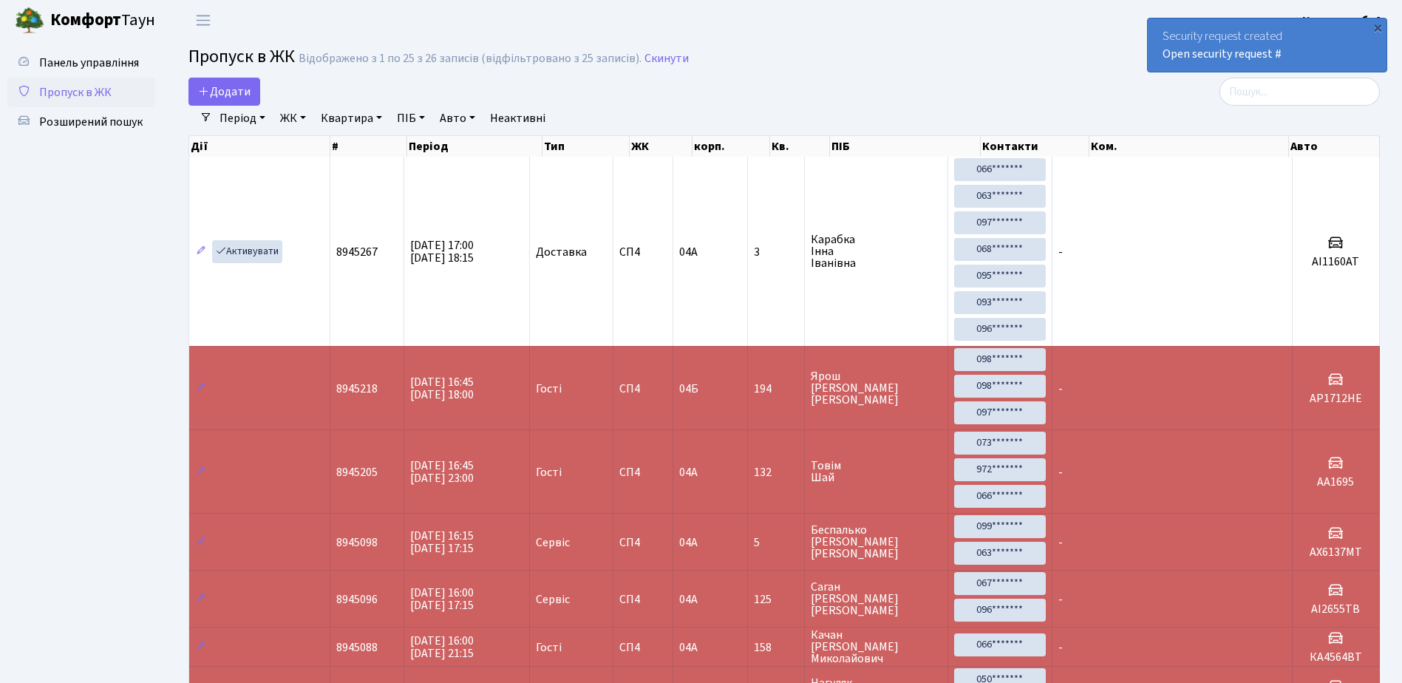
click at [1160, 22] on div "Security request created Open security request #" at bounding box center [1267, 44] width 239 height 53
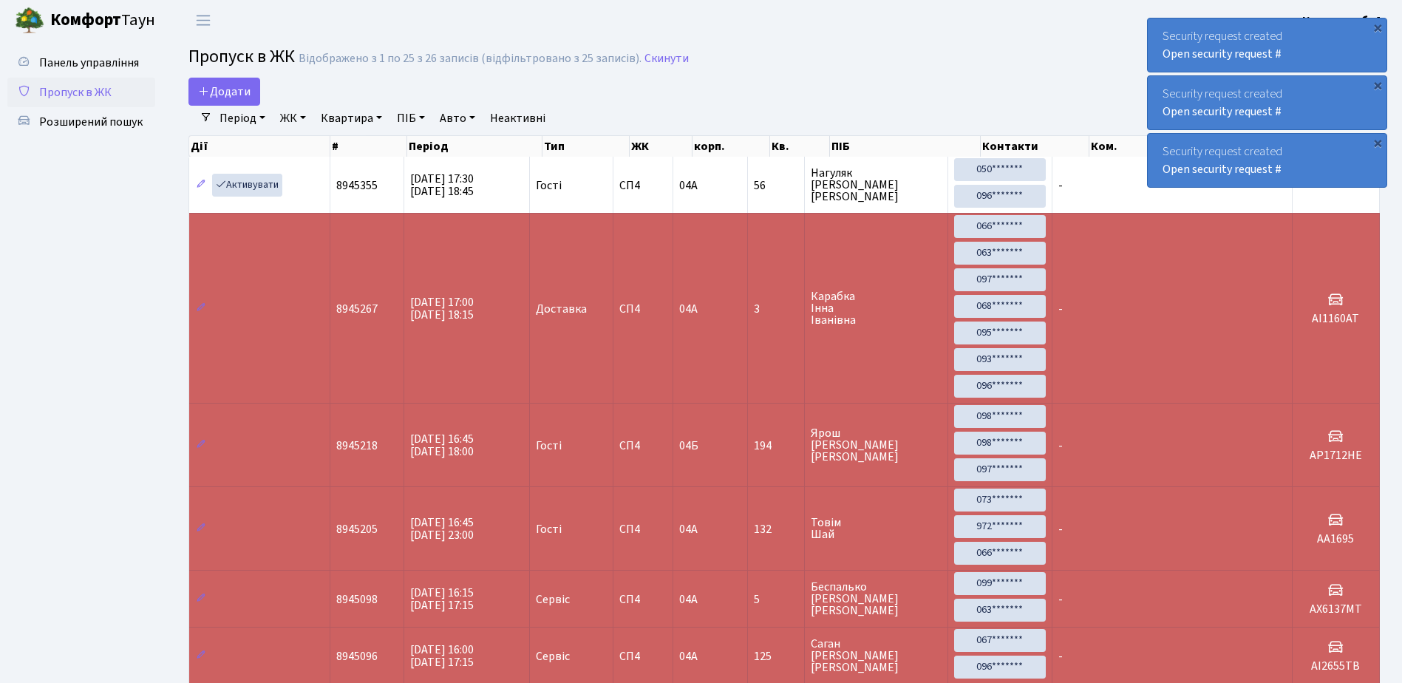
click at [1161, 27] on div "Security request created Open security request #" at bounding box center [1267, 44] width 239 height 53
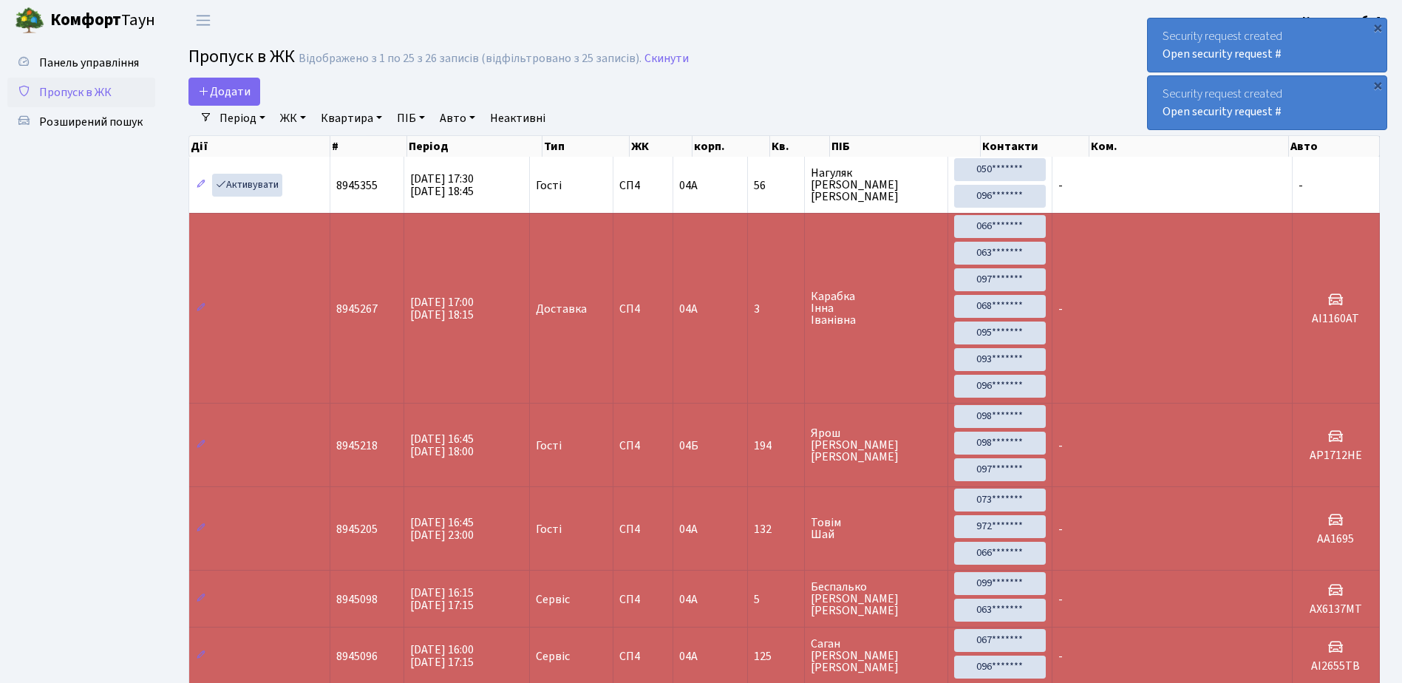
click at [1161, 27] on div "Security request created Open security request #" at bounding box center [1267, 44] width 239 height 53
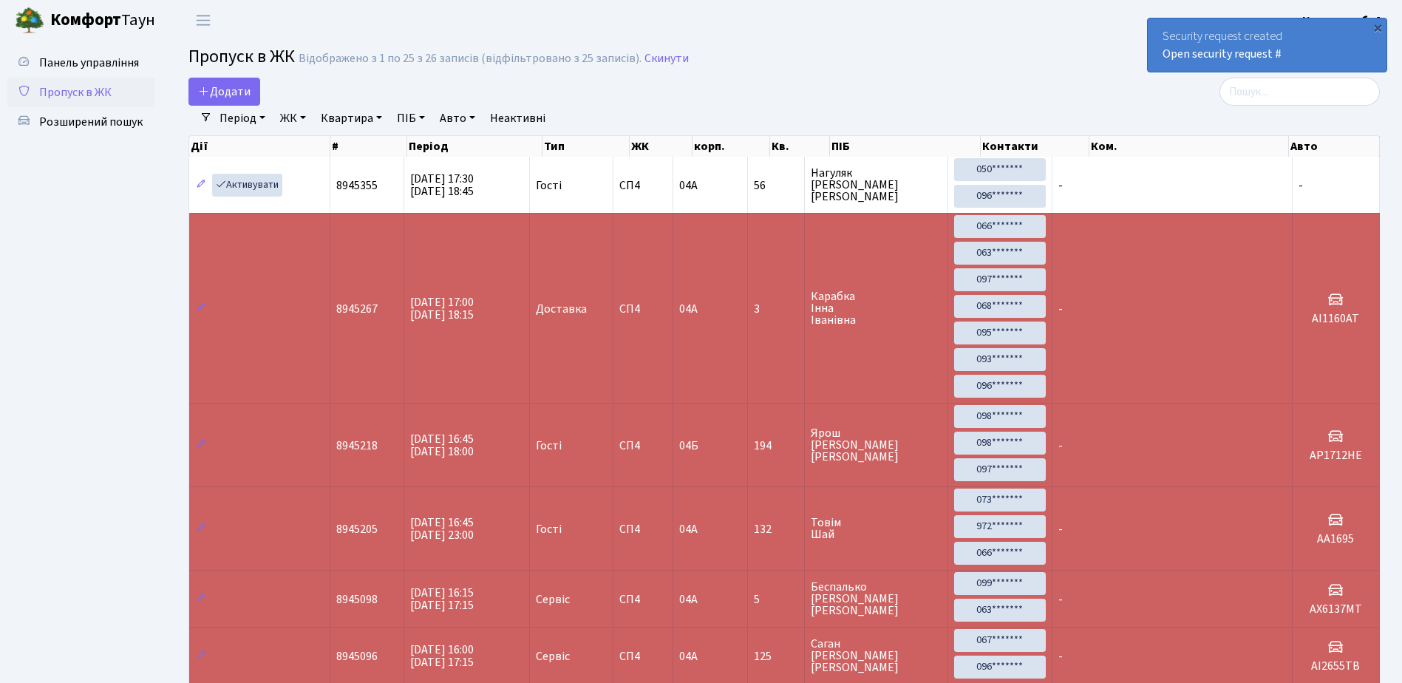
click at [1162, 27] on div "Security request created Open security request #" at bounding box center [1267, 44] width 239 height 53
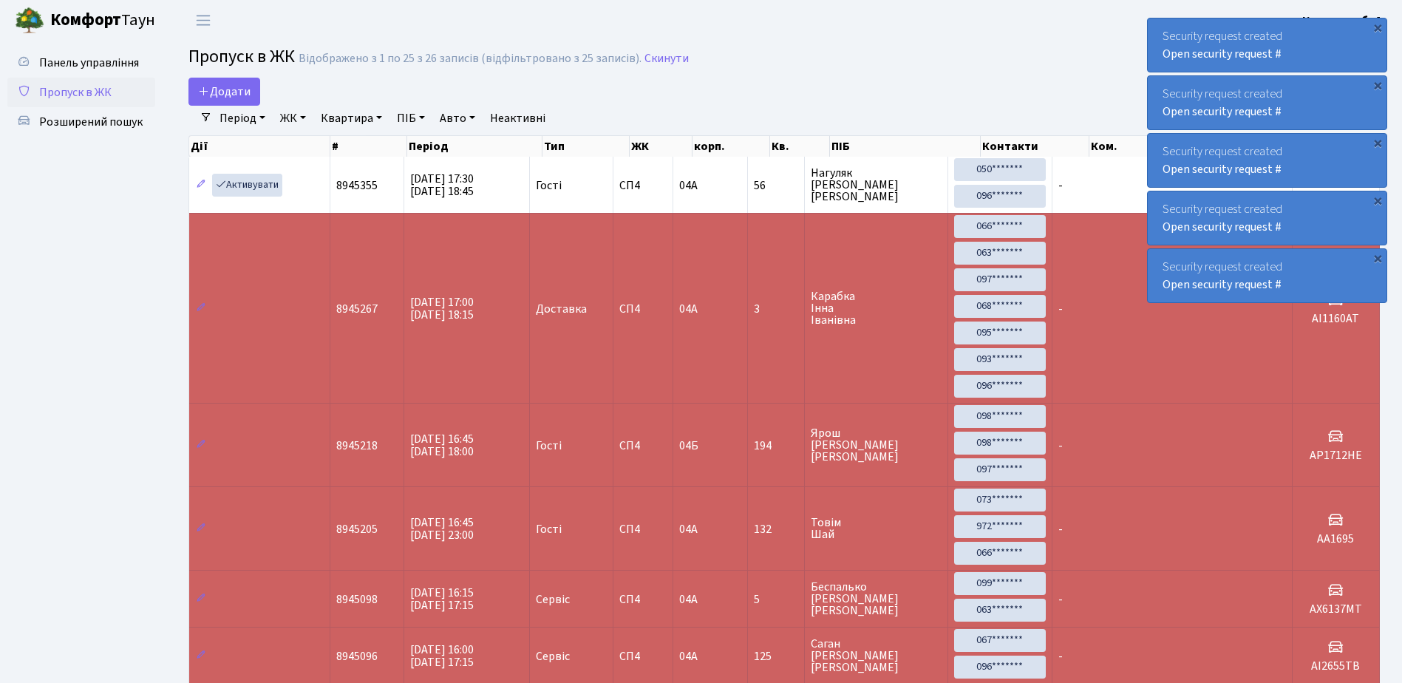
click at [1159, 27] on div "Security request created Open security request #" at bounding box center [1267, 44] width 239 height 53
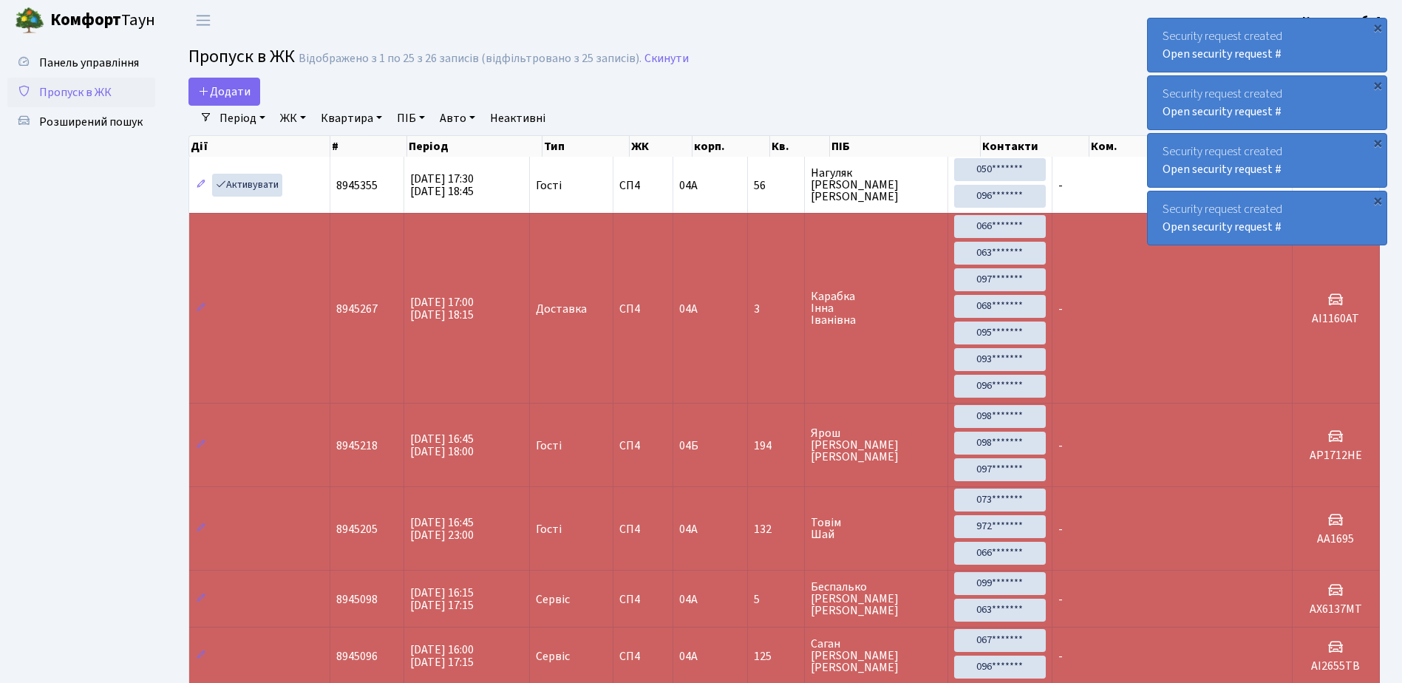
click at [1159, 27] on div "Security request created Open security request #" at bounding box center [1267, 44] width 239 height 53
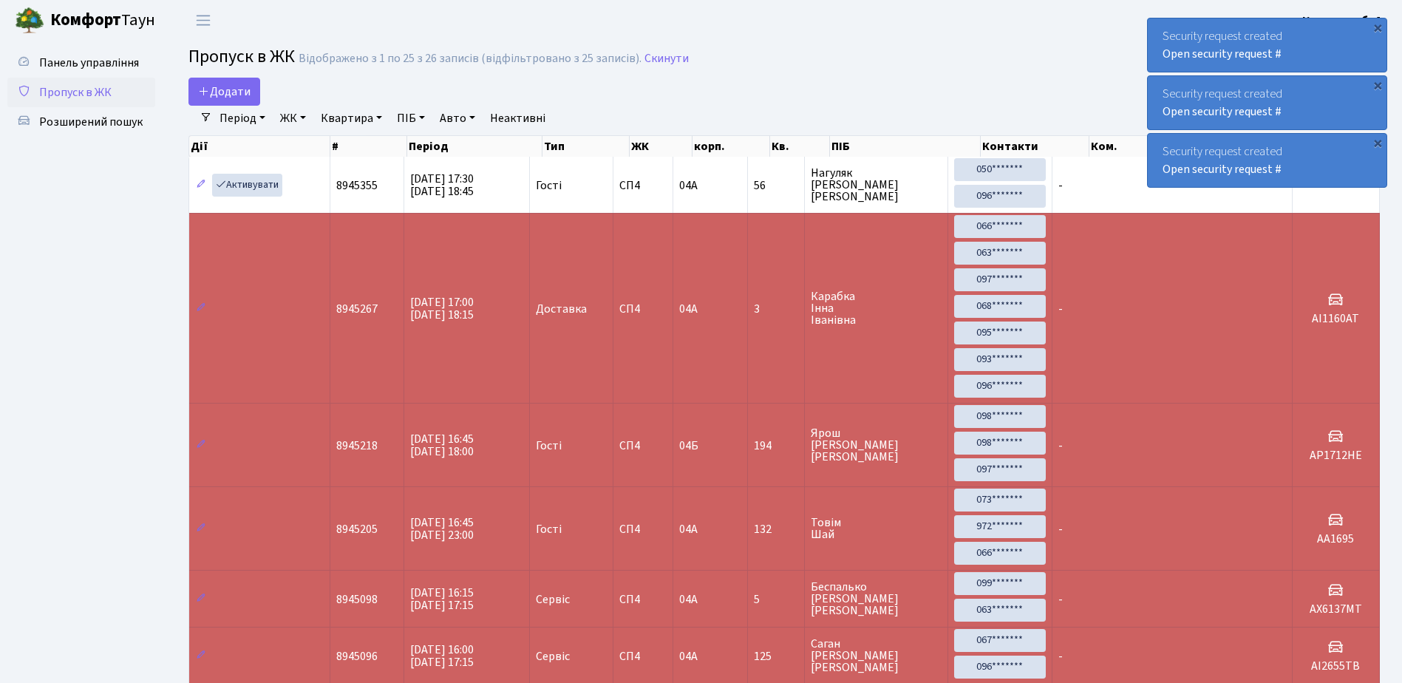
click at [1158, 28] on div "Security request created Open security request #" at bounding box center [1267, 44] width 239 height 53
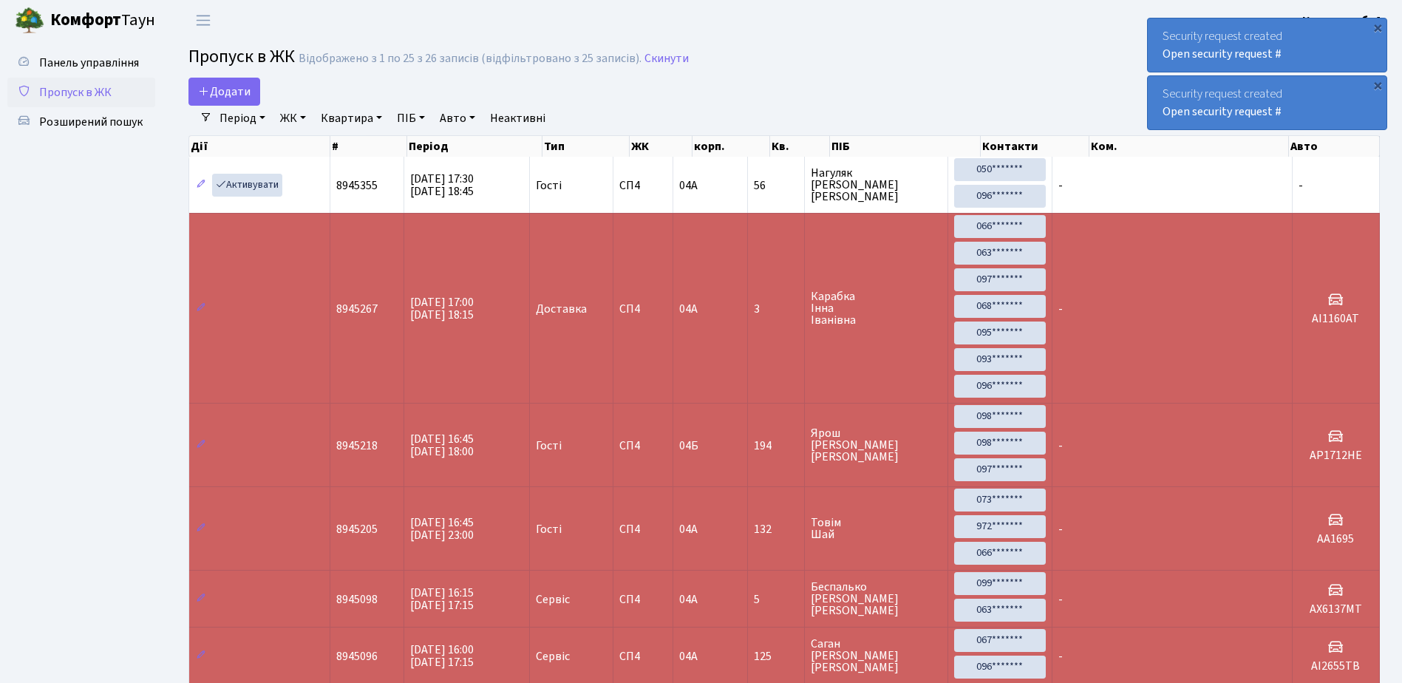
click at [1158, 28] on div "Security request created Open security request #" at bounding box center [1267, 44] width 239 height 53
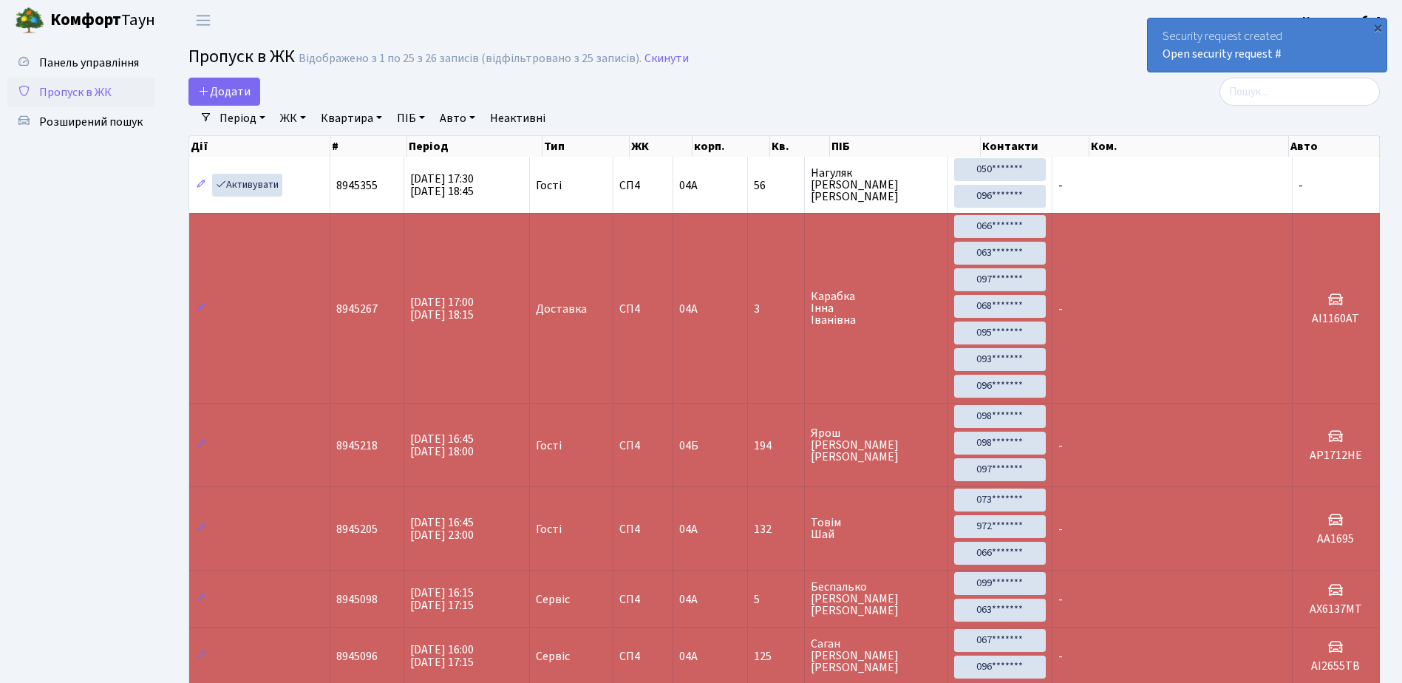
click at [1158, 28] on div "Security request created Open security request #" at bounding box center [1267, 44] width 239 height 53
